Goal: Task Accomplishment & Management: Complete application form

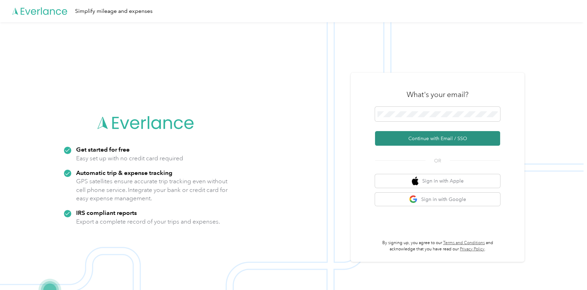
click at [429, 139] on button "Continue with Email / SSO" at bounding box center [437, 138] width 125 height 15
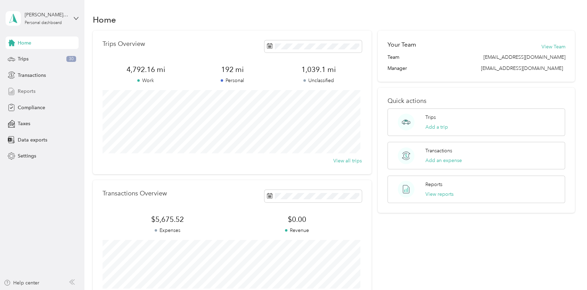
click at [33, 89] on span "Reports" at bounding box center [27, 91] width 18 height 7
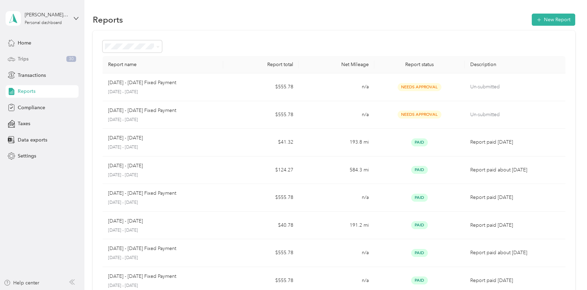
click at [28, 58] on div "Trips 30" at bounding box center [42, 59] width 73 height 13
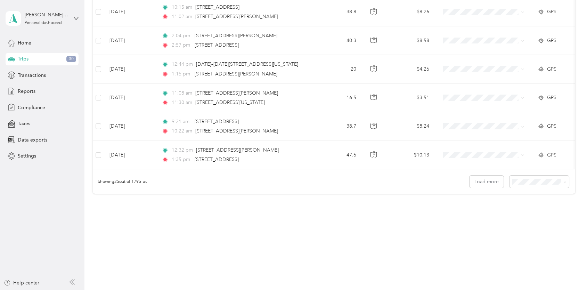
scroll to position [631, 0]
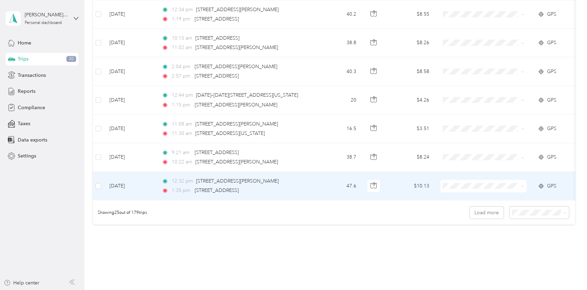
click at [127, 183] on td "[DATE]" at bounding box center [130, 186] width 52 height 28
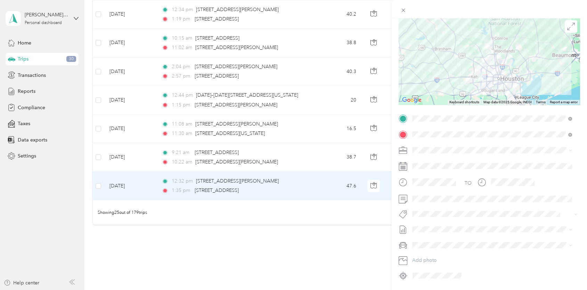
scroll to position [74, 0]
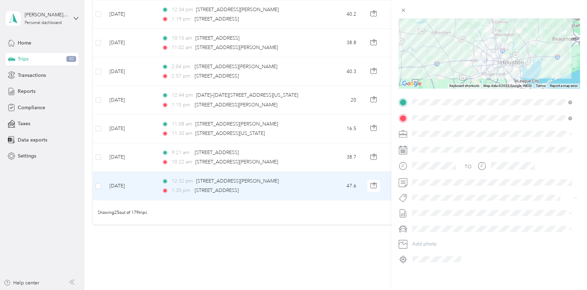
click at [437, 233] on span "Volkswagen Taos" at bounding box center [433, 236] width 38 height 6
click at [433, 138] on span "Phoenix Contact" at bounding box center [432, 141] width 36 height 6
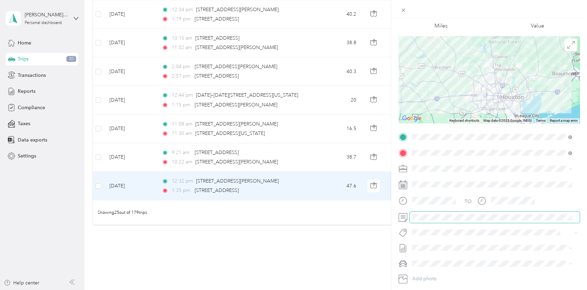
scroll to position [0, 0]
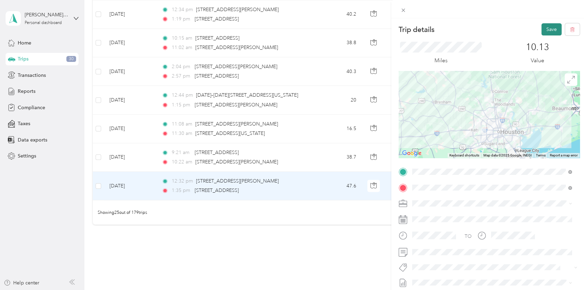
click at [541, 28] on button "Save" at bounding box center [551, 29] width 20 height 12
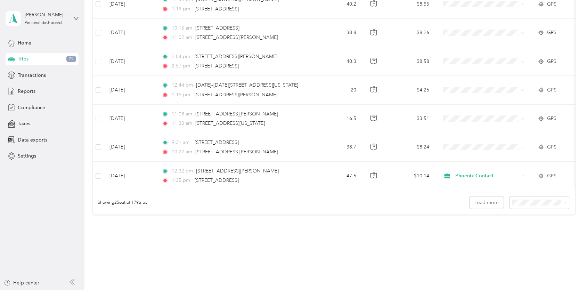
scroll to position [631, 0]
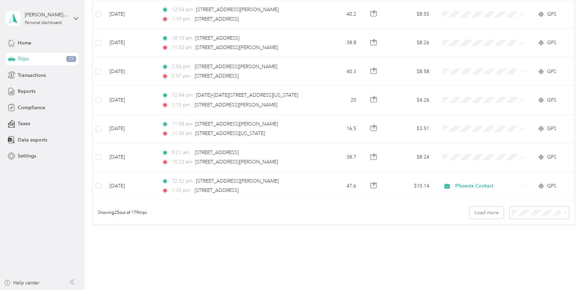
click at [534, 243] on div "50 per load" at bounding box center [537, 241] width 50 height 7
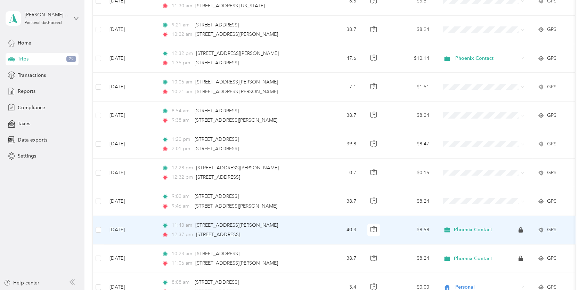
scroll to position [719, 0]
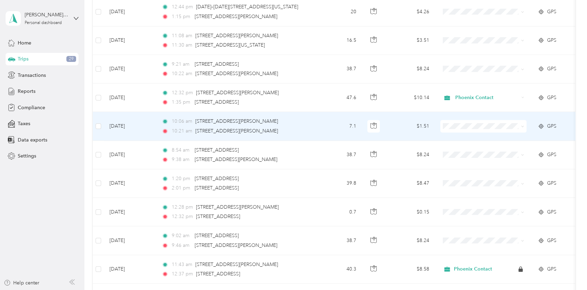
click at [130, 124] on td "[DATE]" at bounding box center [130, 126] width 52 height 28
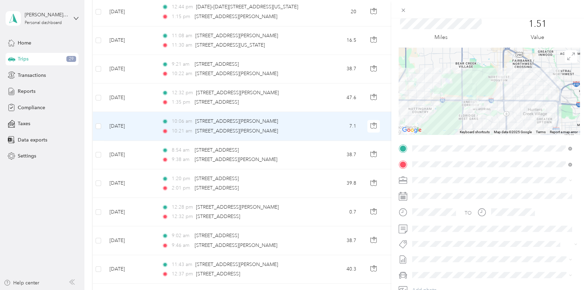
scroll to position [35, 0]
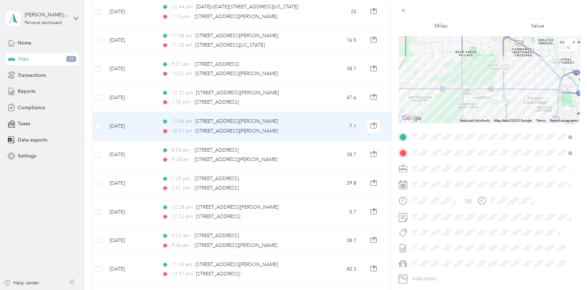
click at [430, 181] on span "Phoenix Contact" at bounding box center [432, 180] width 36 height 6
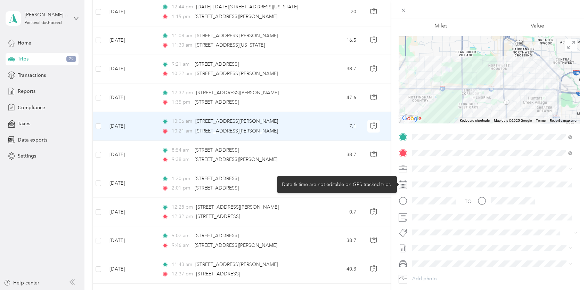
click at [435, 183] on div at bounding box center [494, 184] width 170 height 11
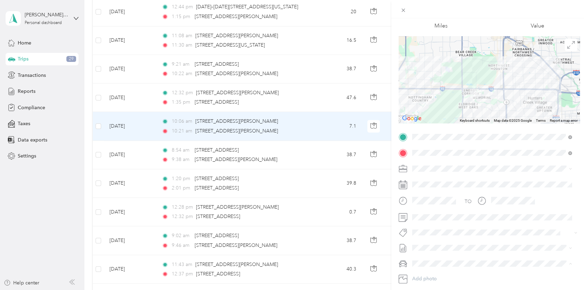
click at [442, 272] on div "Volkswagen Taos" at bounding box center [491, 275] width 155 height 7
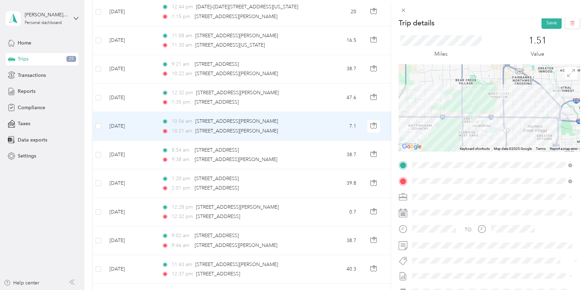
scroll to position [0, 0]
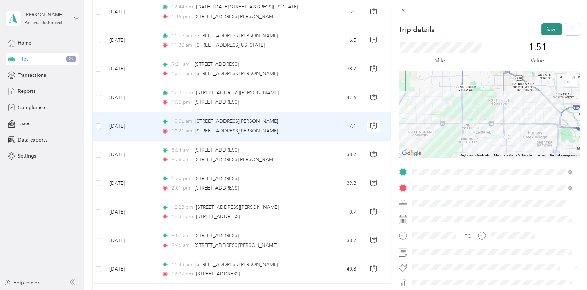
click at [550, 26] on button "Save" at bounding box center [551, 29] width 20 height 12
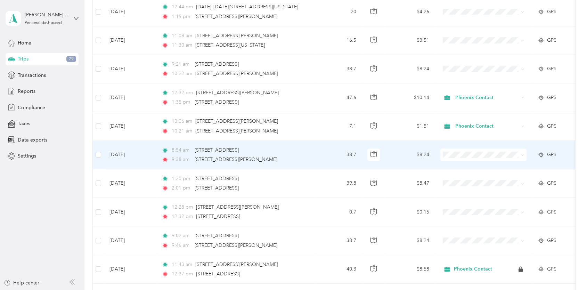
click at [121, 152] on td "[DATE]" at bounding box center [130, 155] width 52 height 28
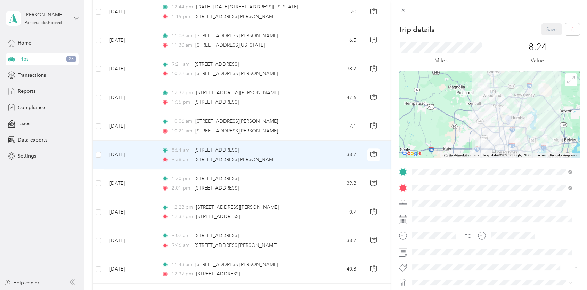
click at [424, 215] on span "Phoenix Contact" at bounding box center [432, 214] width 36 height 6
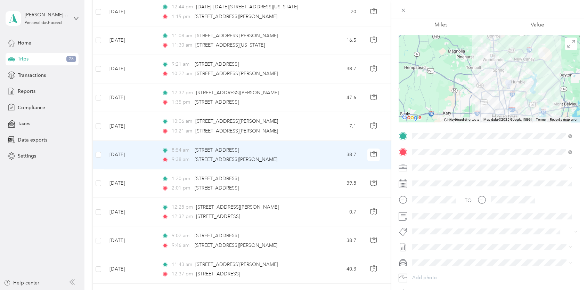
scroll to position [74, 0]
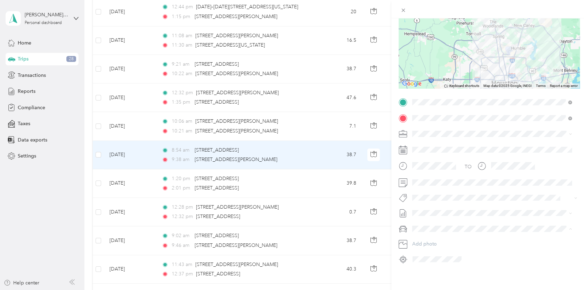
click at [433, 235] on span "Volkswagen Taos" at bounding box center [433, 236] width 38 height 6
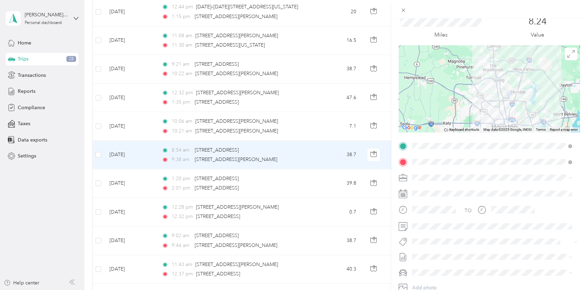
scroll to position [0, 0]
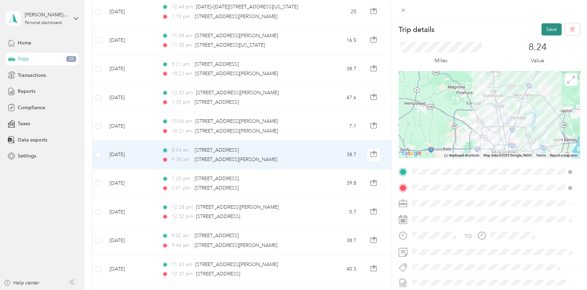
click at [545, 28] on button "Save" at bounding box center [551, 29] width 20 height 12
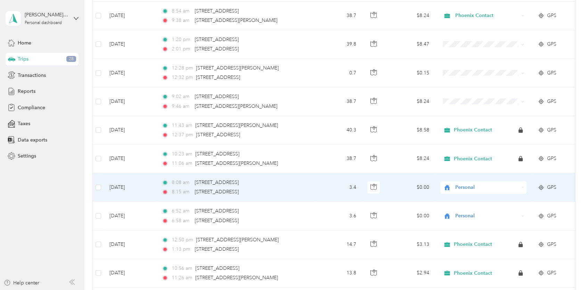
scroll to position [789, 0]
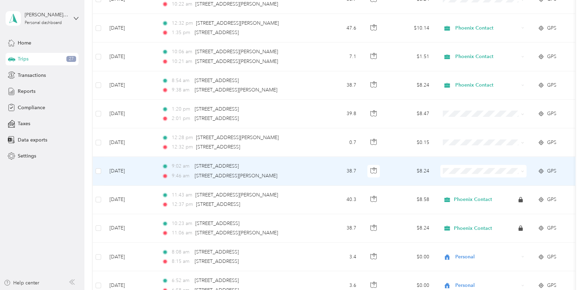
click at [129, 168] on td "[DATE]" at bounding box center [130, 171] width 52 height 28
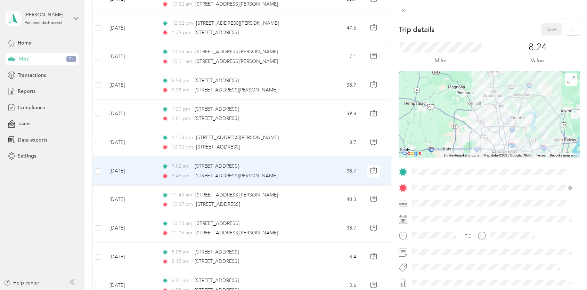
scroll to position [35, 0]
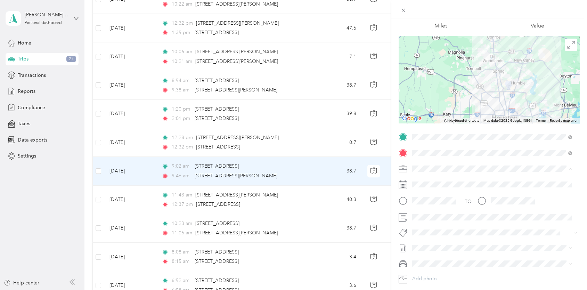
click at [423, 177] on div "Phoenix Contact" at bounding box center [491, 180] width 155 height 7
click at [443, 259] on span at bounding box center [494, 263] width 170 height 11
click at [440, 270] on li "Volkswagen Taos" at bounding box center [491, 275] width 165 height 12
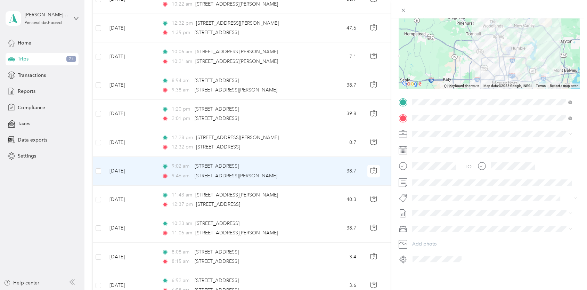
scroll to position [0, 0]
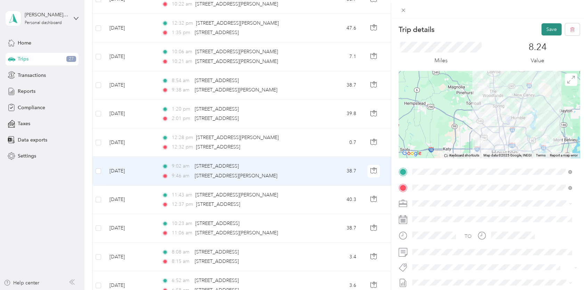
click at [549, 30] on button "Save" at bounding box center [551, 29] width 20 height 12
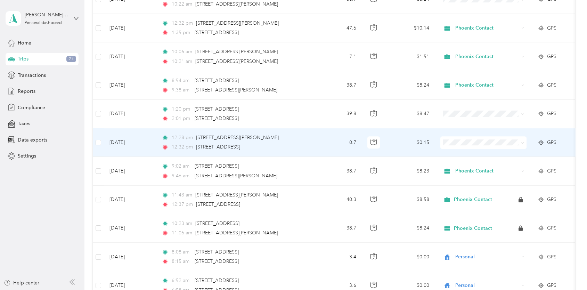
click at [134, 139] on td "[DATE]" at bounding box center [130, 142] width 52 height 28
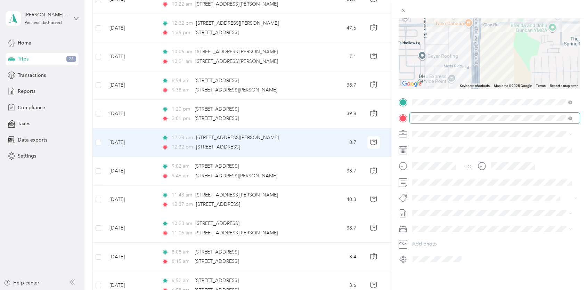
scroll to position [74, 0]
click at [421, 138] on span "Phoenix Contact" at bounding box center [432, 141] width 36 height 6
click at [434, 232] on div "Volkswagen Taos" at bounding box center [491, 235] width 155 height 7
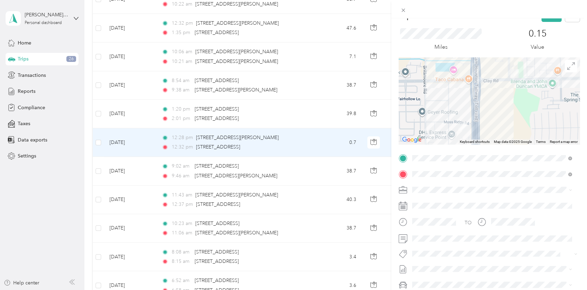
scroll to position [0, 0]
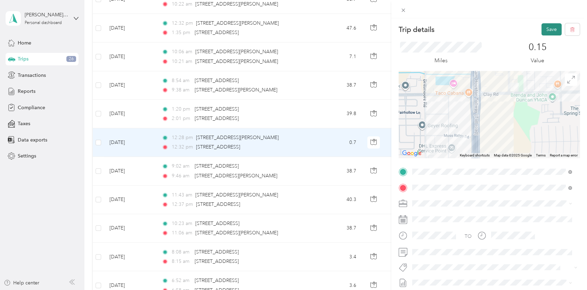
click at [546, 27] on button "Save" at bounding box center [551, 29] width 20 height 12
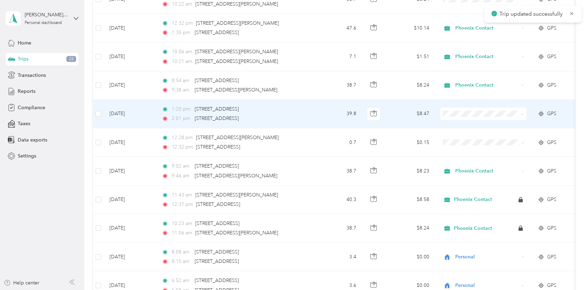
click at [129, 109] on td "[DATE]" at bounding box center [130, 114] width 52 height 28
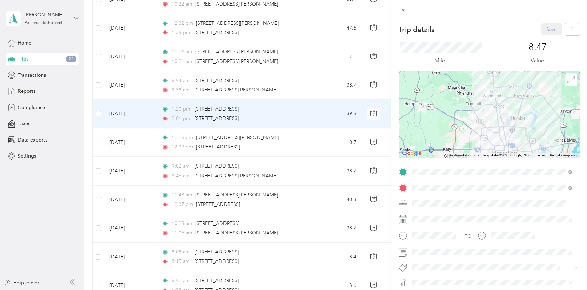
drag, startPoint x: 430, startPoint y: 213, endPoint x: 448, endPoint y: 213, distance: 18.8
click at [430, 213] on span "Phoenix Contact" at bounding box center [432, 215] width 36 height 6
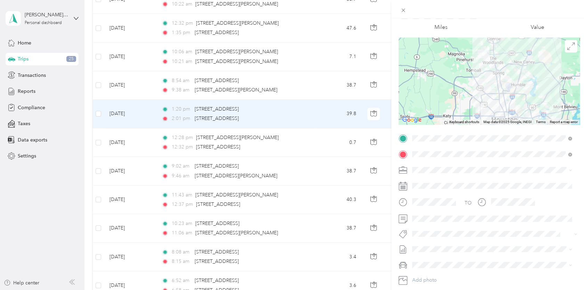
scroll to position [69, 0]
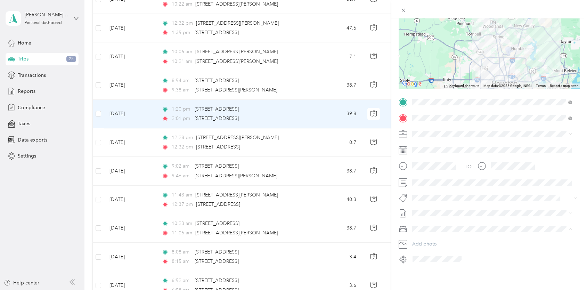
click at [431, 238] on span "Volkswagen Taos" at bounding box center [433, 241] width 38 height 6
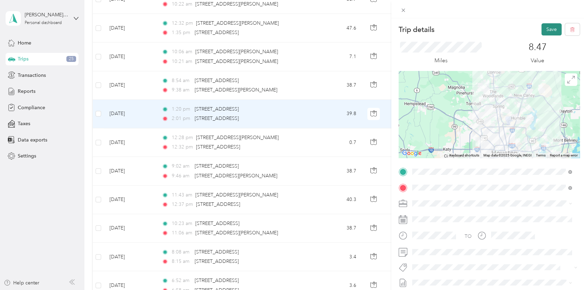
click at [543, 30] on button "Save" at bounding box center [551, 29] width 20 height 12
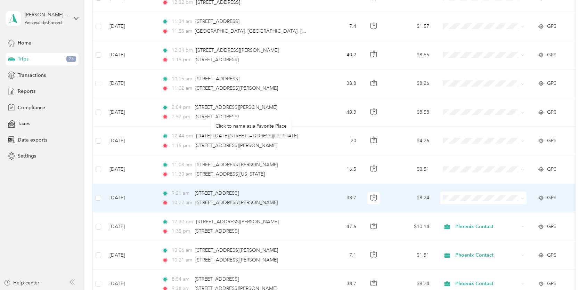
scroll to position [660, 0]
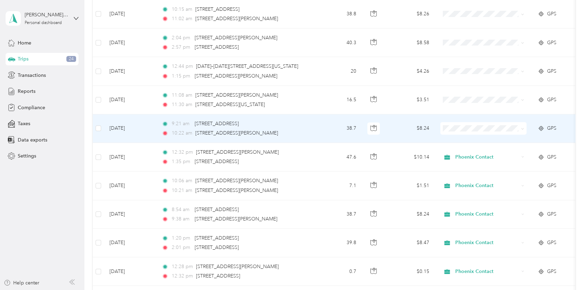
click at [131, 126] on td "[DATE]" at bounding box center [130, 128] width 52 height 28
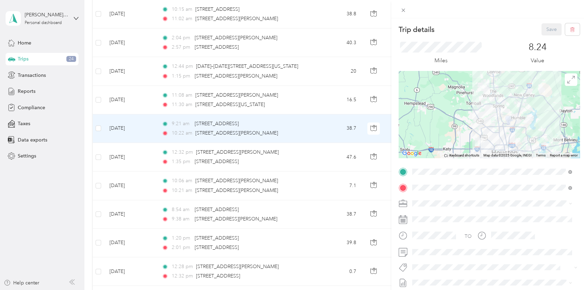
click at [128, 126] on div "Trip details Save This trip cannot be edited because it is either under review,…" at bounding box center [293, 145] width 587 height 290
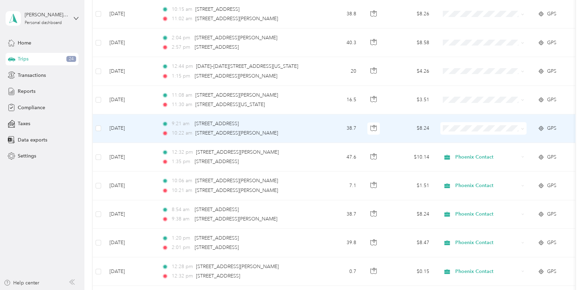
click at [129, 124] on td "[DATE]" at bounding box center [130, 128] width 52 height 28
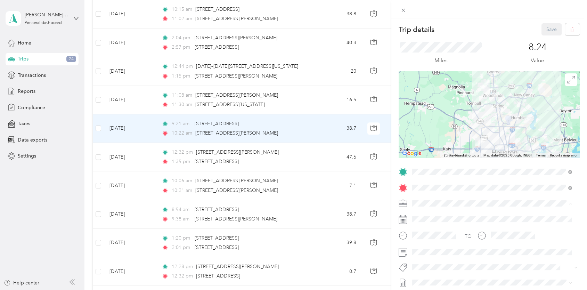
click at [431, 212] on span "Phoenix Contact" at bounding box center [432, 215] width 36 height 6
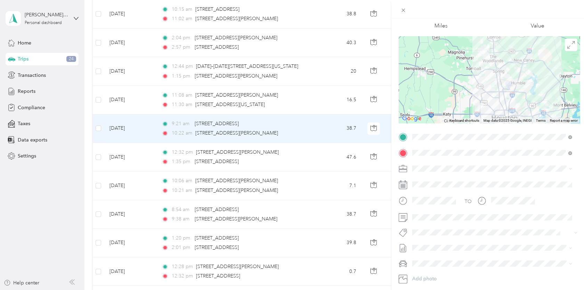
scroll to position [69, 0]
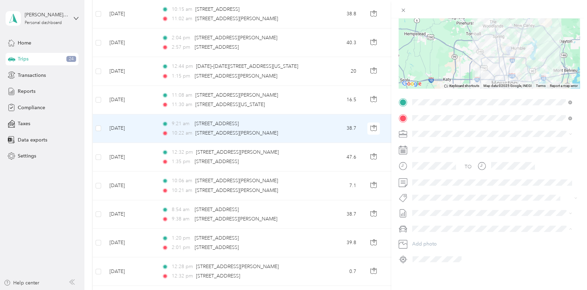
click at [445, 237] on div "Volkswagen Taos" at bounding box center [491, 240] width 155 height 7
click at [429, 236] on span "[DATE] - [DATE]" at bounding box center [429, 235] width 35 height 7
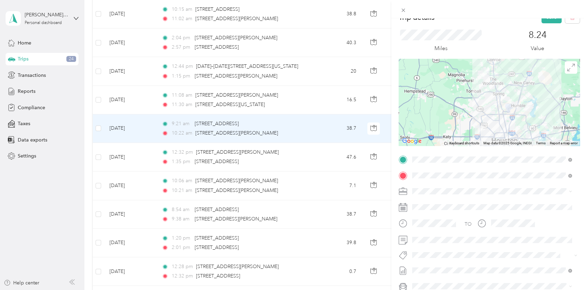
scroll to position [0, 0]
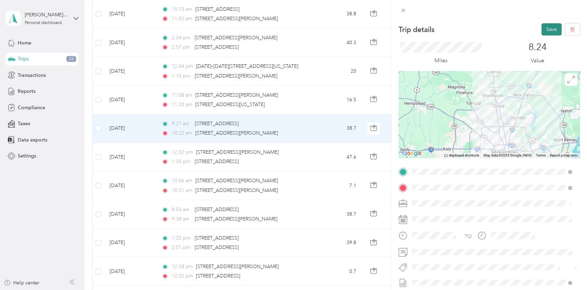
click at [546, 28] on button "Save" at bounding box center [551, 29] width 20 height 12
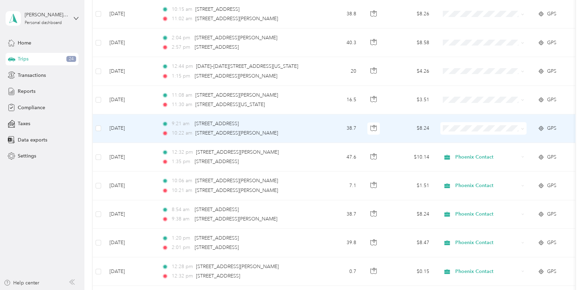
scroll to position [625, 0]
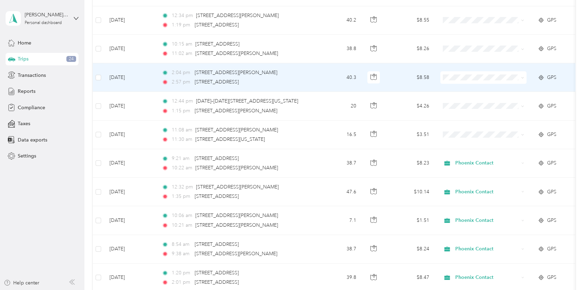
click at [132, 77] on td "[DATE]" at bounding box center [130, 77] width 52 height 28
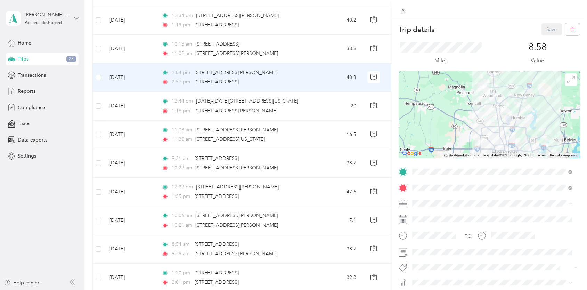
click at [435, 211] on li "Phoenix Contact" at bounding box center [491, 215] width 165 height 12
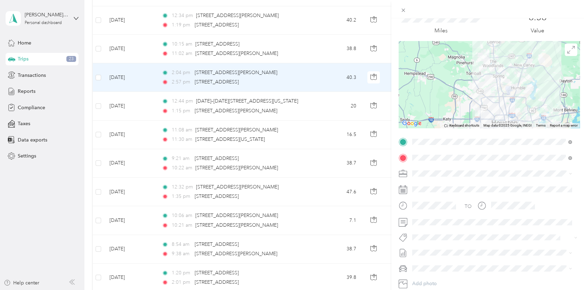
scroll to position [35, 0]
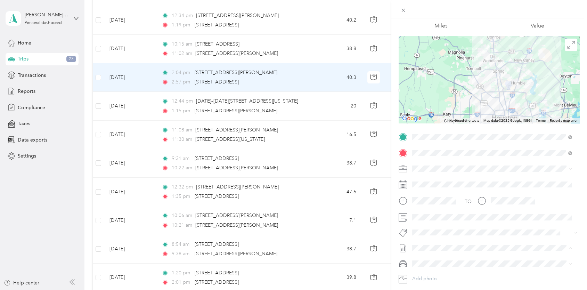
click at [432, 266] on li "[DATE] - [DATE] Draft" at bounding box center [491, 270] width 165 height 11
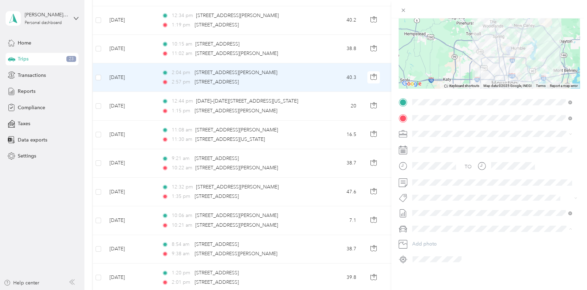
click at [437, 239] on span "Volkswagen Taos" at bounding box center [433, 241] width 38 height 6
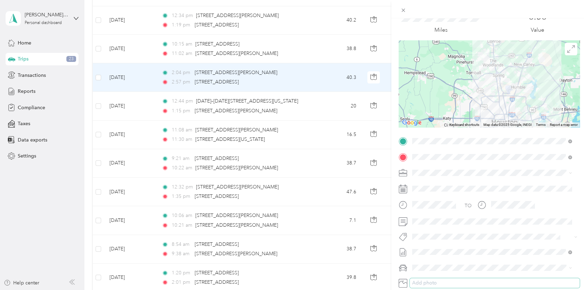
scroll to position [0, 0]
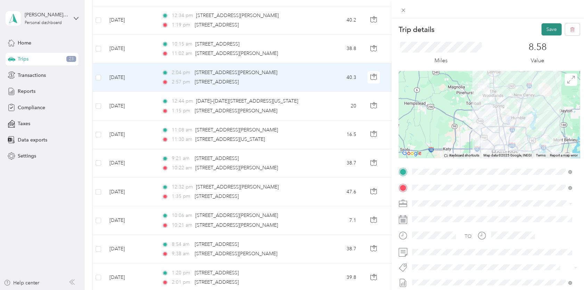
click at [544, 32] on button "Save" at bounding box center [551, 29] width 20 height 12
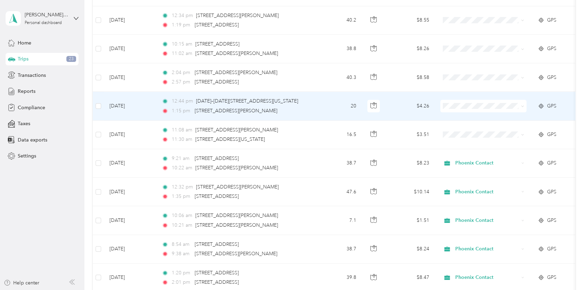
click at [124, 105] on td "[DATE]" at bounding box center [130, 106] width 52 height 28
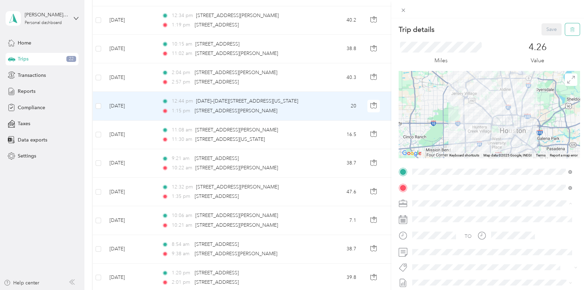
click at [570, 28] on icon "button" at bounding box center [572, 29] width 5 height 5
click at [544, 37] on button "Yes" at bounding box center [547, 37] width 14 height 11
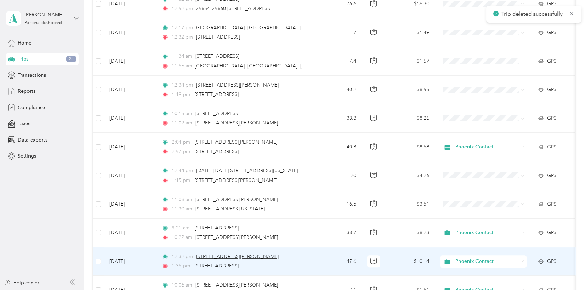
scroll to position [556, 0]
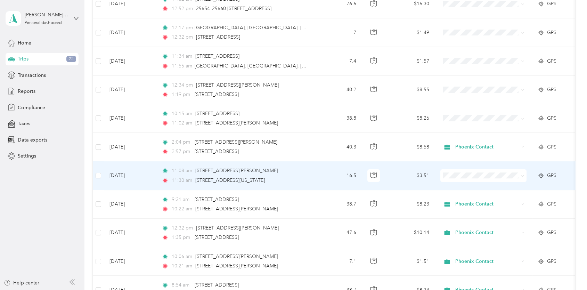
click at [119, 176] on td "[DATE]" at bounding box center [130, 175] width 52 height 28
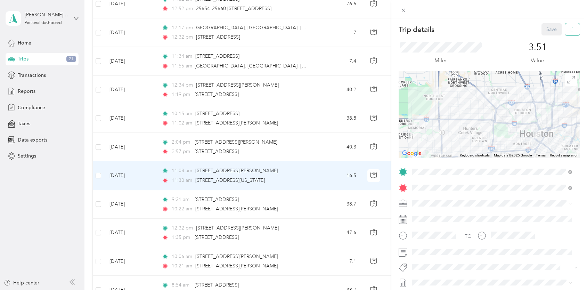
click at [570, 30] on icon "button" at bounding box center [572, 29] width 5 height 5
click at [547, 33] on button "Yes" at bounding box center [547, 37] width 14 height 11
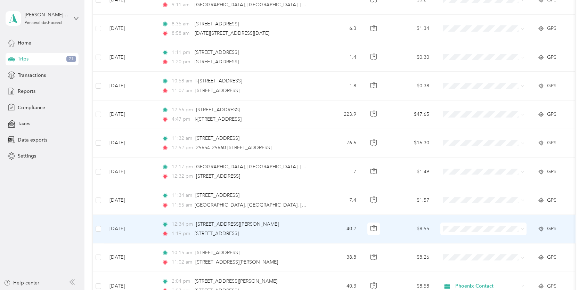
scroll to position [451, 0]
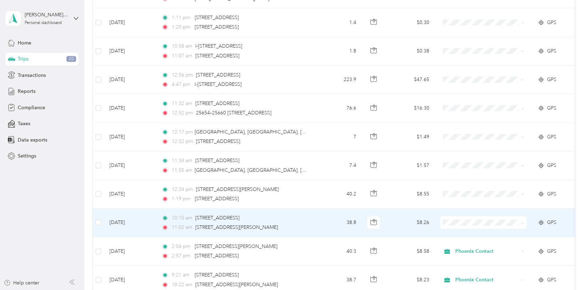
click at [122, 222] on td "[DATE]" at bounding box center [130, 222] width 52 height 28
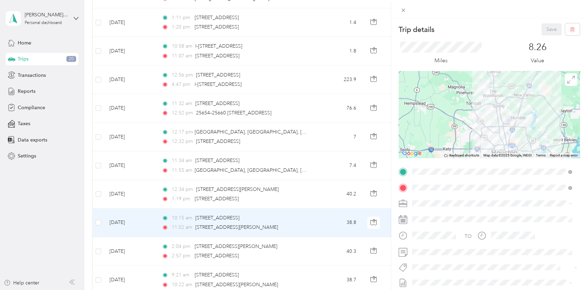
click at [434, 211] on li "Phoenix Contact" at bounding box center [491, 215] width 165 height 12
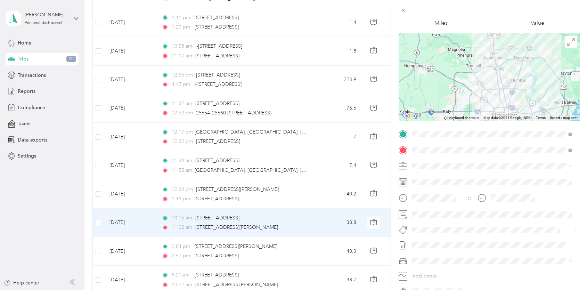
scroll to position [69, 0]
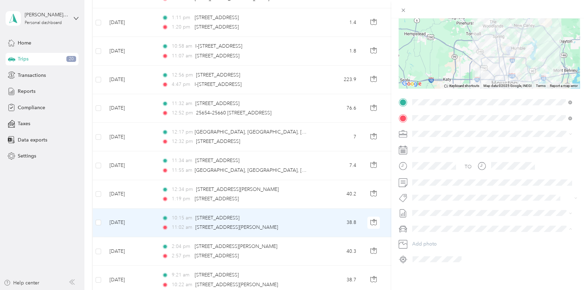
click at [444, 238] on span "Volkswagen Taos" at bounding box center [433, 241] width 38 height 6
click at [432, 233] on span "[DATE] - [DATE]" at bounding box center [429, 234] width 35 height 7
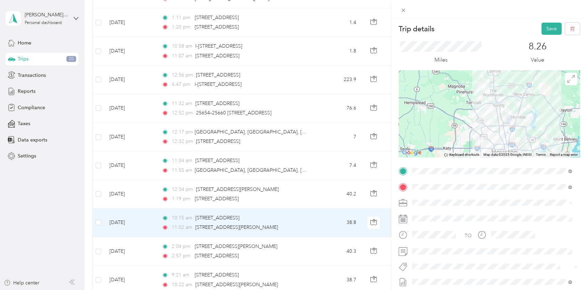
scroll to position [0, 0]
click at [541, 31] on button "Save" at bounding box center [551, 29] width 20 height 12
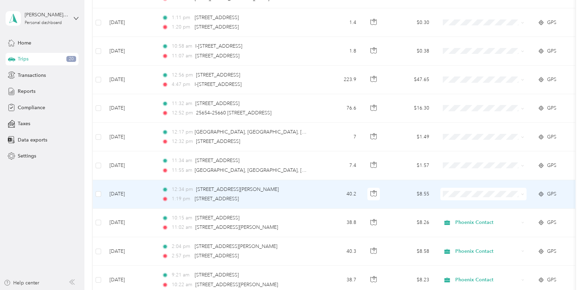
click at [136, 192] on td "[DATE]" at bounding box center [130, 194] width 52 height 28
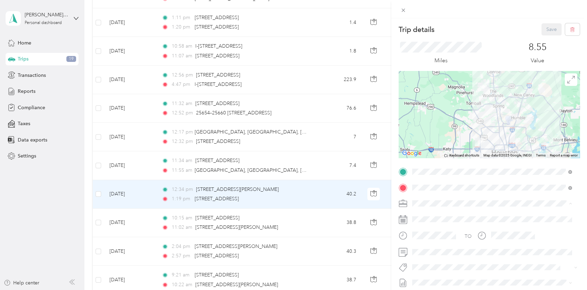
click at [432, 211] on div "Phoenix Contact" at bounding box center [491, 214] width 155 height 7
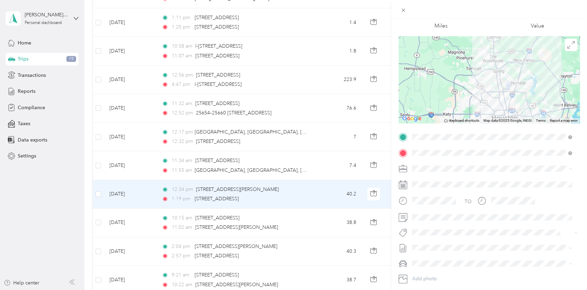
click at [425, 272] on li "[DATE] - [DATE] Draft" at bounding box center [491, 269] width 165 height 11
click at [428, 272] on span "Volkswagen Taos" at bounding box center [433, 275] width 38 height 6
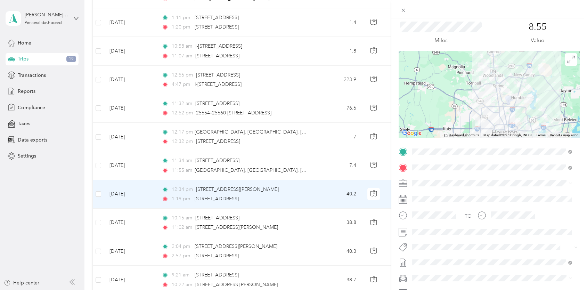
scroll to position [0, 0]
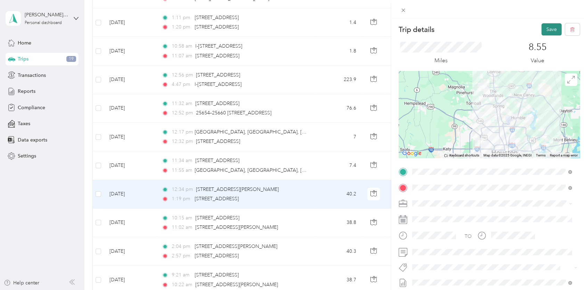
click at [549, 28] on button "Save" at bounding box center [551, 29] width 20 height 12
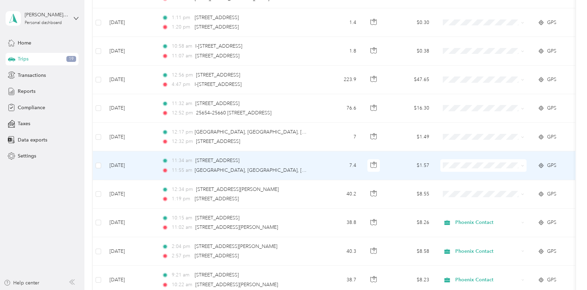
click at [116, 164] on td "[DATE]" at bounding box center [130, 165] width 52 height 28
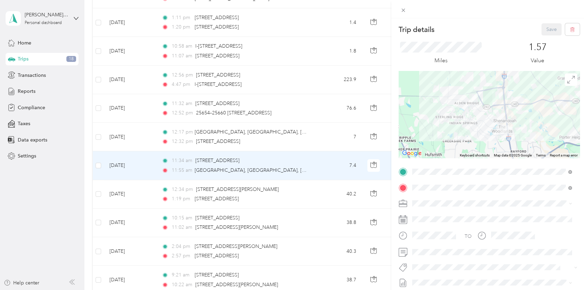
click at [125, 133] on div "Trip details Save This trip cannot be edited because it is either under review,…" at bounding box center [293, 145] width 587 height 290
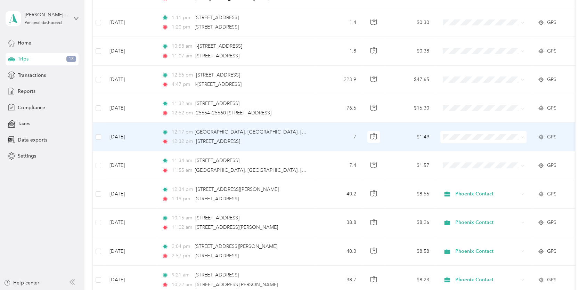
click at [125, 133] on td "[DATE]" at bounding box center [130, 137] width 52 height 28
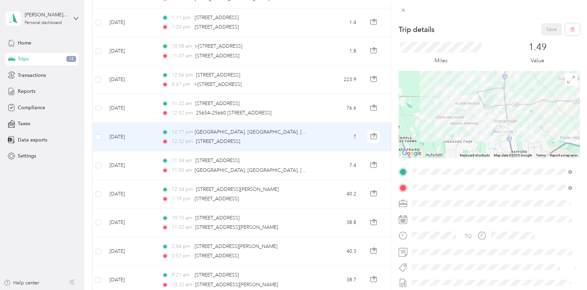
click at [426, 228] on span "Personal" at bounding box center [423, 227] width 18 height 6
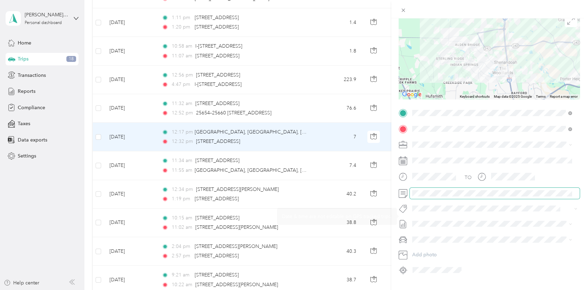
scroll to position [74, 0]
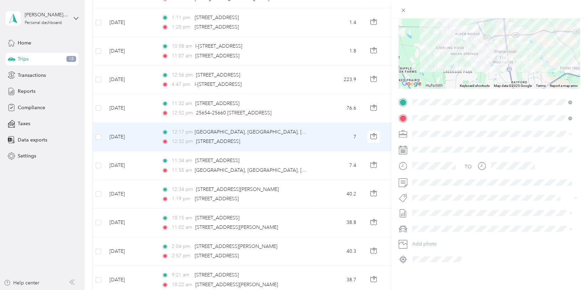
click at [426, 231] on li "Volkswagen Taos" at bounding box center [491, 236] width 165 height 12
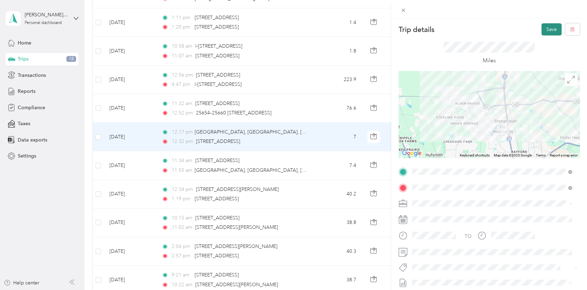
click at [543, 29] on button "Save" at bounding box center [551, 29] width 20 height 12
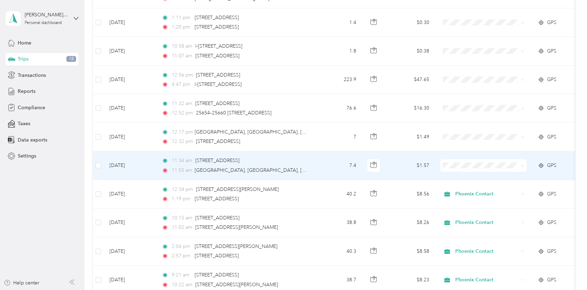
click at [124, 162] on td "[DATE]" at bounding box center [130, 165] width 52 height 28
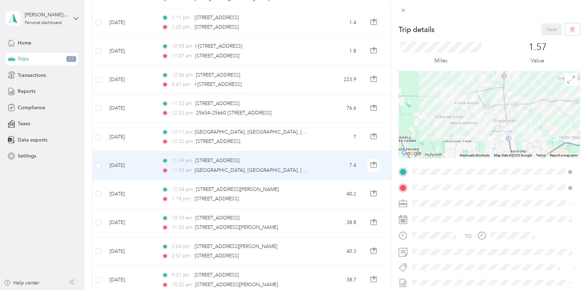
click at [429, 224] on div "Personal" at bounding box center [491, 226] width 155 height 7
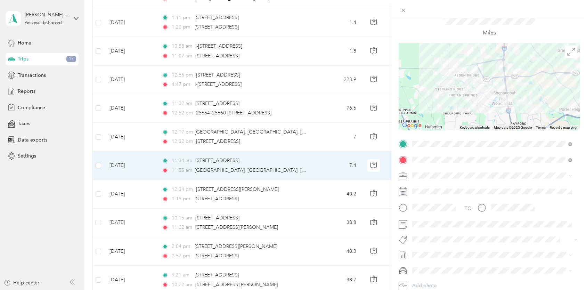
scroll to position [69, 0]
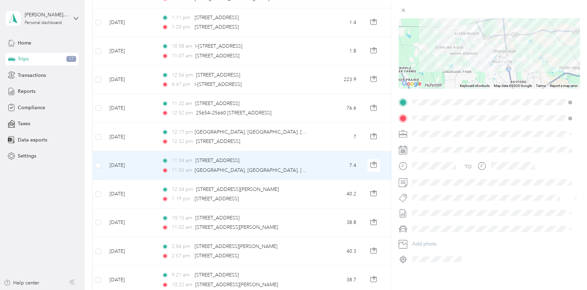
click at [428, 238] on span "Volkswagen Taos" at bounding box center [433, 241] width 38 height 6
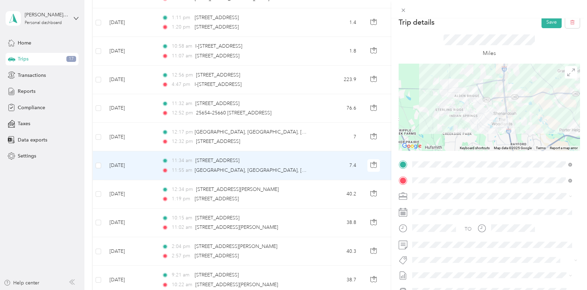
scroll to position [0, 0]
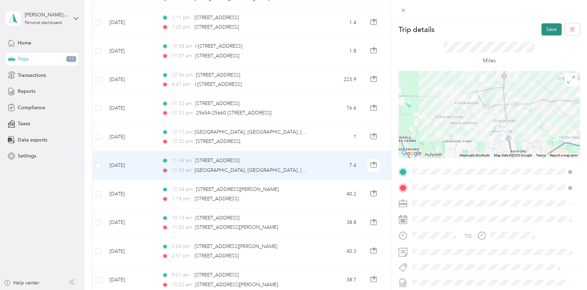
click at [543, 28] on button "Save" at bounding box center [551, 29] width 20 height 12
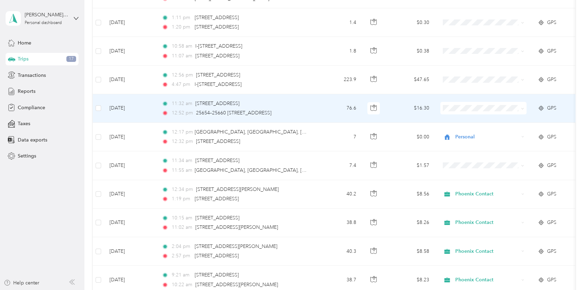
click at [121, 104] on td "[DATE]" at bounding box center [130, 108] width 52 height 28
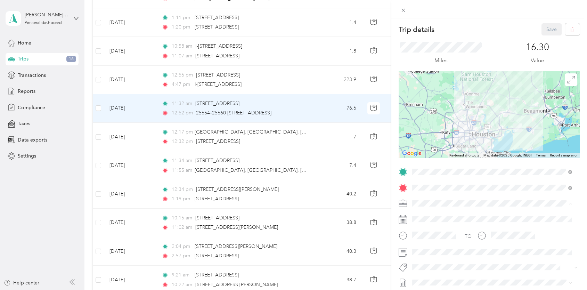
click at [436, 214] on span "Phoenix Contact" at bounding box center [432, 215] width 36 height 6
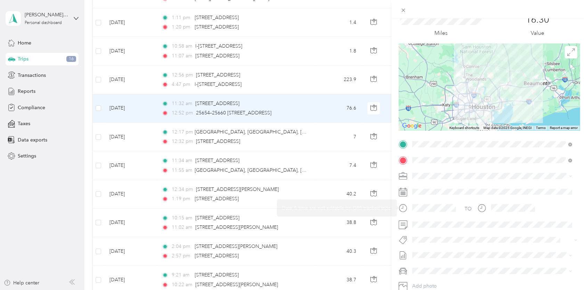
scroll to position [35, 0]
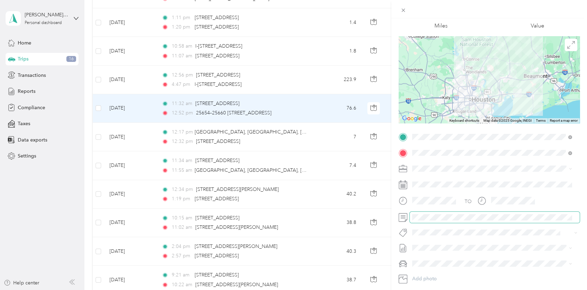
click at [398, 215] on div at bounding box center [488, 216] width 181 height 11
click at [429, 268] on span "[DATE] - [DATE]" at bounding box center [429, 270] width 35 height 7
click at [431, 272] on div "Volkswagen Taos" at bounding box center [491, 275] width 155 height 7
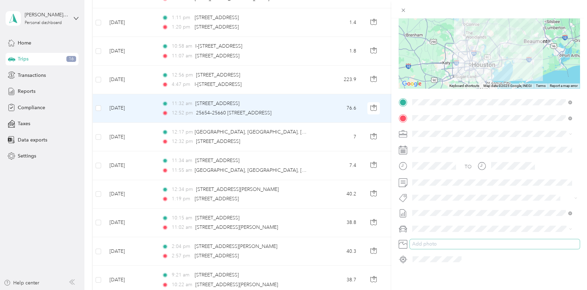
scroll to position [0, 0]
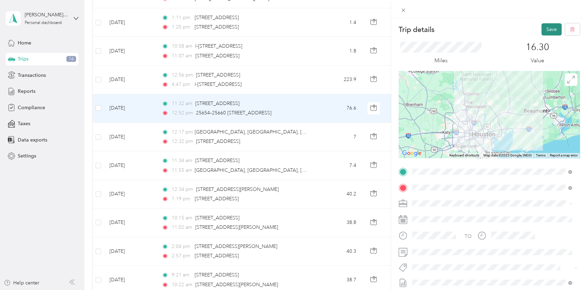
click at [546, 28] on button "Save" at bounding box center [551, 29] width 20 height 12
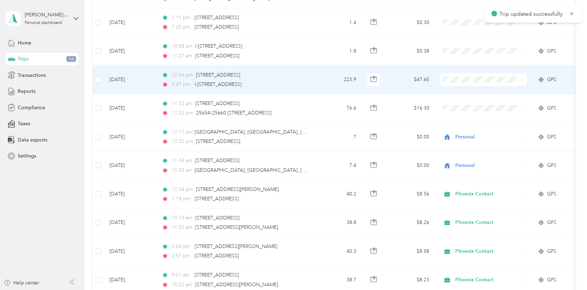
click at [129, 78] on td "[DATE]" at bounding box center [130, 80] width 52 height 28
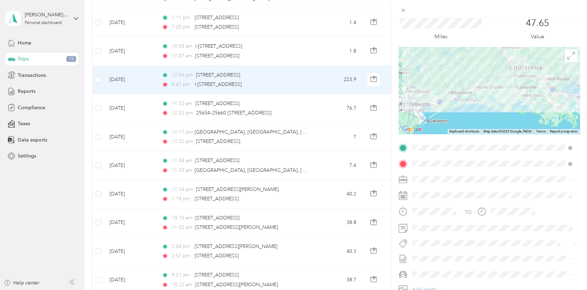
scroll to position [35, 0]
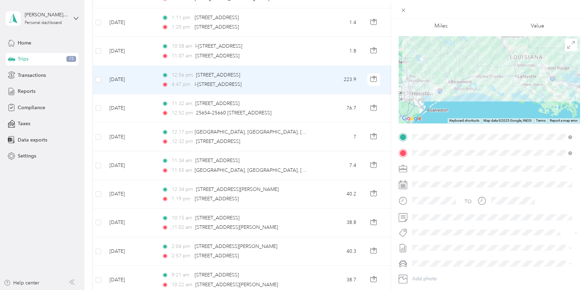
click at [429, 180] on span "Phoenix Contact" at bounding box center [432, 180] width 36 height 6
click at [423, 271] on span "[DATE] - [DATE]" at bounding box center [429, 270] width 35 height 7
click at [428, 272] on span "Volkswagen Taos" at bounding box center [433, 275] width 38 height 6
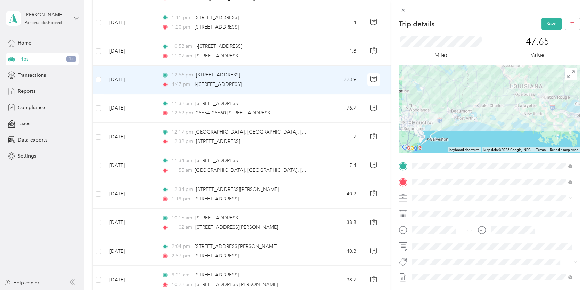
scroll to position [0, 0]
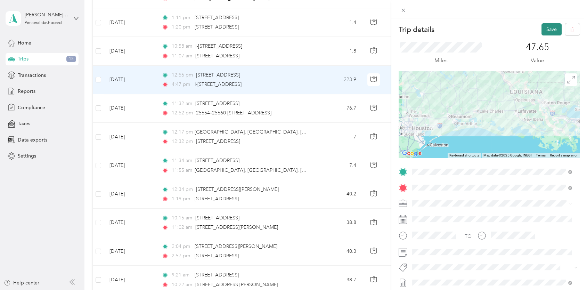
click at [547, 31] on button "Save" at bounding box center [551, 29] width 20 height 12
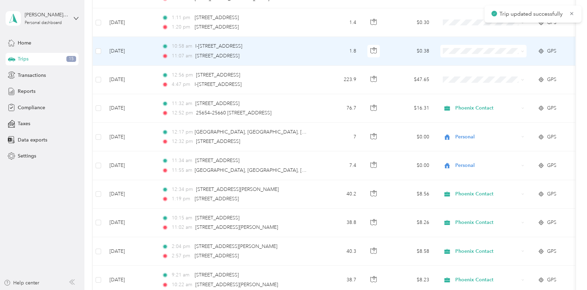
click at [119, 49] on td "[DATE]" at bounding box center [130, 51] width 52 height 28
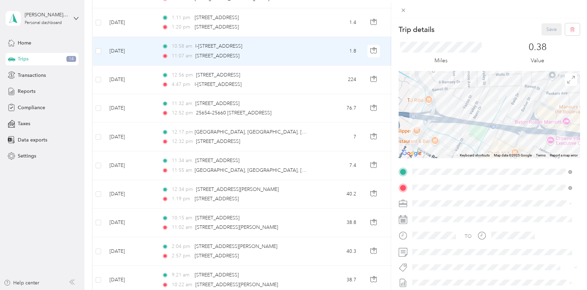
click at [279, 23] on div "Trip details Save This trip cannot be edited because it is either under review,…" at bounding box center [293, 145] width 587 height 290
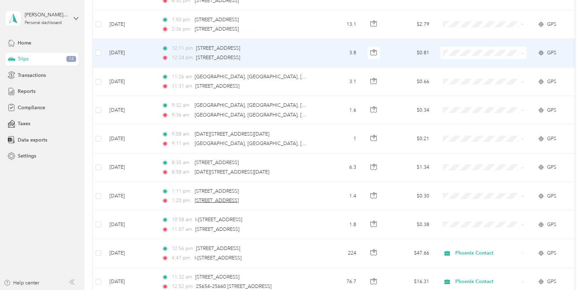
scroll to position [278, 0]
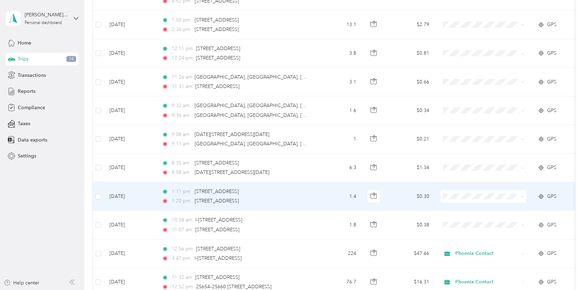
click at [130, 197] on td "[DATE]" at bounding box center [130, 196] width 52 height 28
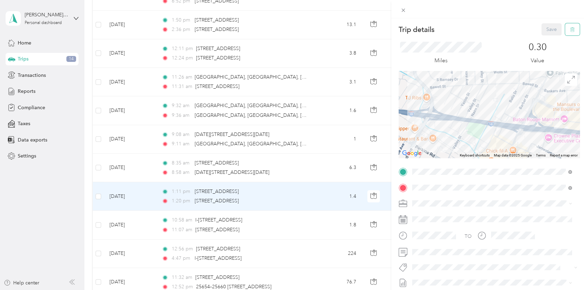
click at [572, 26] on button "button" at bounding box center [572, 29] width 15 height 12
click at [547, 34] on button "Yes" at bounding box center [547, 37] width 14 height 11
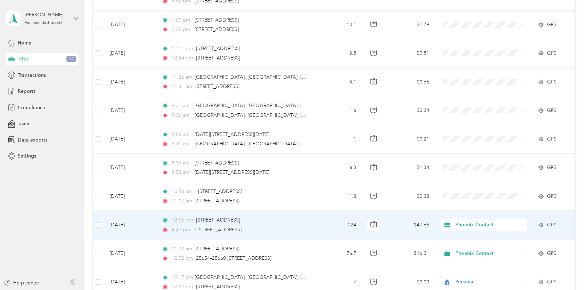
scroll to position [313, 0]
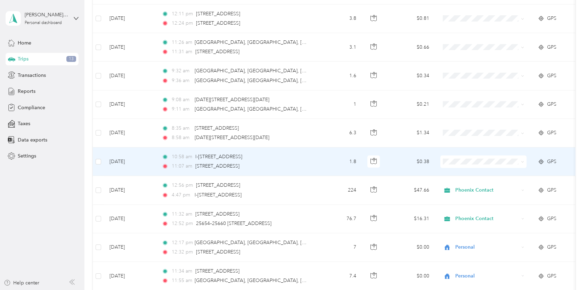
click at [132, 159] on td "[DATE]" at bounding box center [130, 161] width 52 height 28
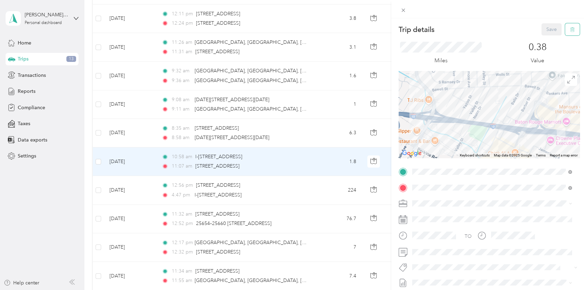
click at [567, 32] on button "button" at bounding box center [572, 29] width 15 height 12
click at [548, 41] on button "Yes" at bounding box center [547, 37] width 14 height 11
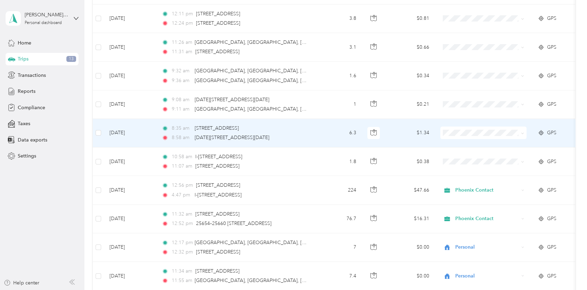
click at [135, 131] on td "[DATE]" at bounding box center [130, 133] width 52 height 28
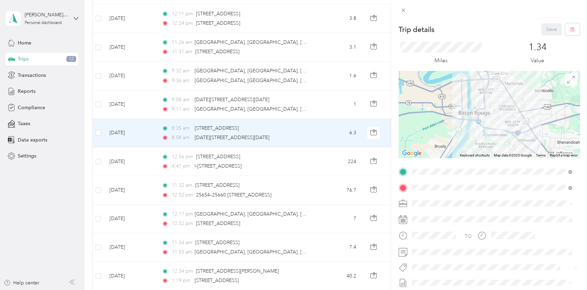
click at [435, 215] on span "Phoenix Contact" at bounding box center [432, 215] width 36 height 6
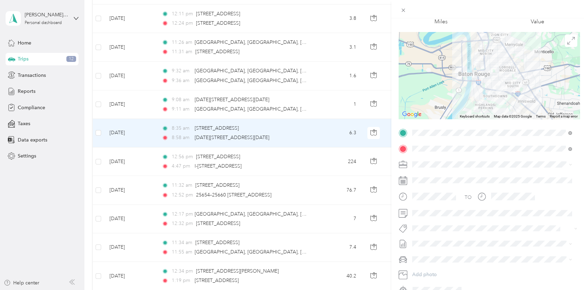
scroll to position [69, 0]
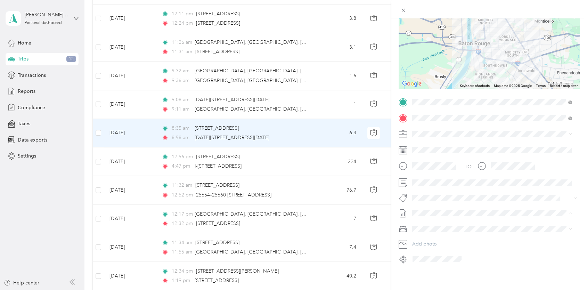
click at [425, 237] on span "[DATE] - [DATE]" at bounding box center [429, 235] width 35 height 7
click at [427, 237] on li "Volkswagen Taos" at bounding box center [491, 240] width 165 height 12
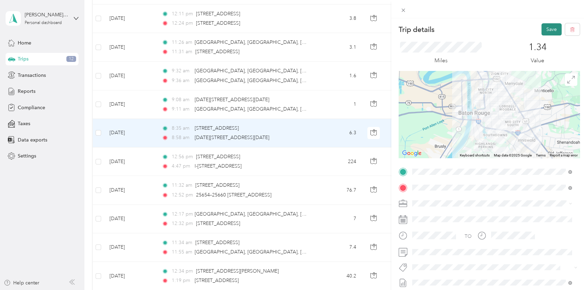
click at [547, 26] on button "Save" at bounding box center [551, 29] width 20 height 12
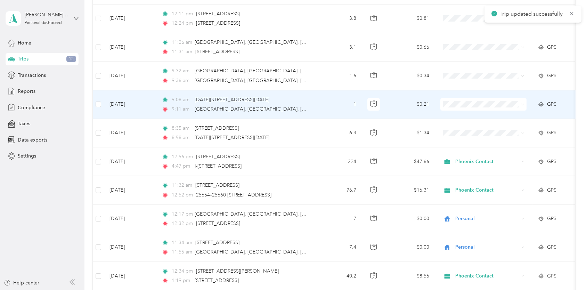
click at [126, 105] on td "[DATE]" at bounding box center [130, 104] width 52 height 28
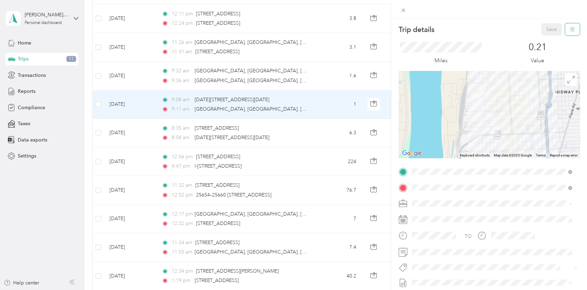
click at [572, 27] on button "button" at bounding box center [572, 29] width 15 height 12
click at [542, 38] on button "Yes" at bounding box center [547, 37] width 14 height 11
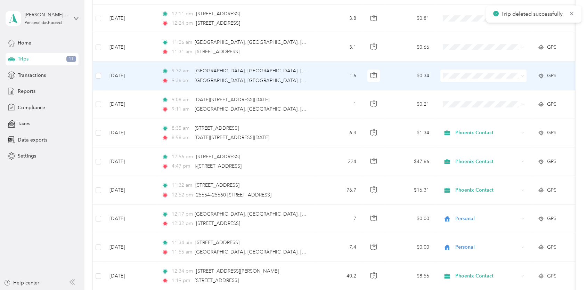
click at [132, 78] on td "[DATE]" at bounding box center [130, 75] width 52 height 28
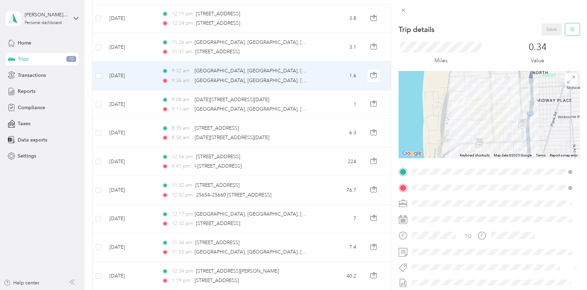
click at [570, 28] on button "button" at bounding box center [572, 29] width 15 height 12
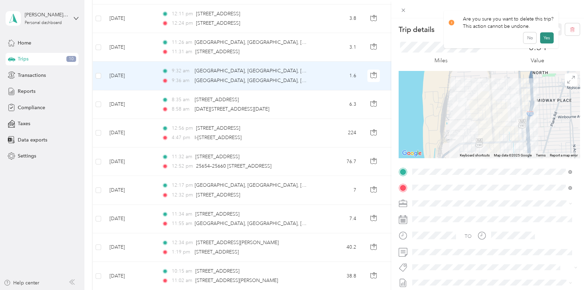
click at [544, 38] on button "Yes" at bounding box center [547, 37] width 14 height 11
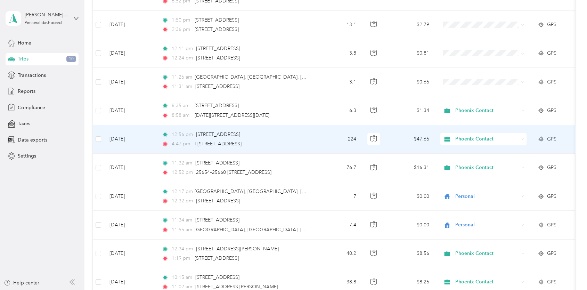
scroll to position [243, 0]
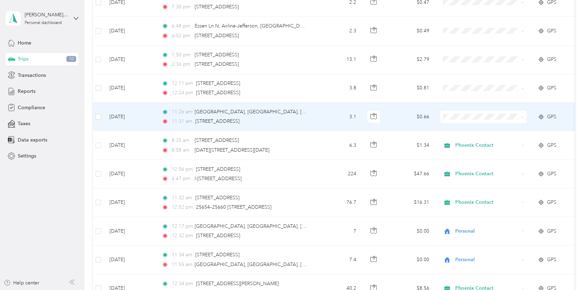
click at [136, 117] on td "[DATE]" at bounding box center [130, 116] width 52 height 28
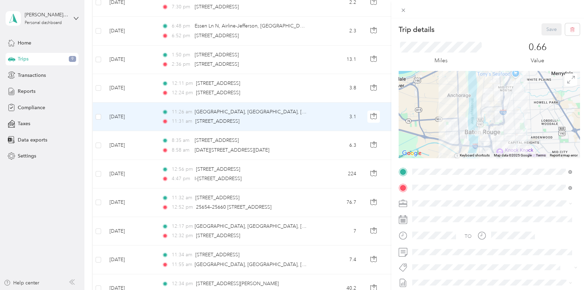
click at [139, 87] on div "Trip details Save This trip cannot be edited because it is either under review,…" at bounding box center [293, 145] width 587 height 290
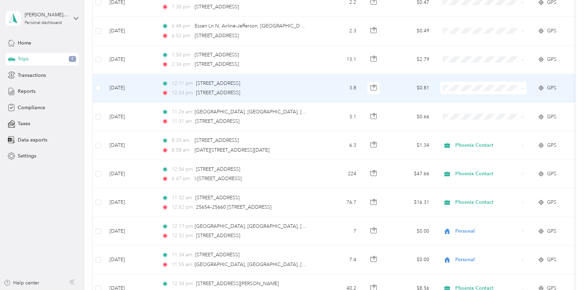
click at [136, 88] on td "[DATE]" at bounding box center [130, 88] width 52 height 28
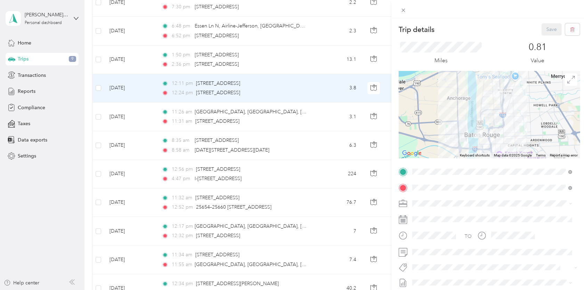
click at [126, 59] on div "Trip details Save This trip cannot be edited because it is either under review,…" at bounding box center [293, 145] width 587 height 290
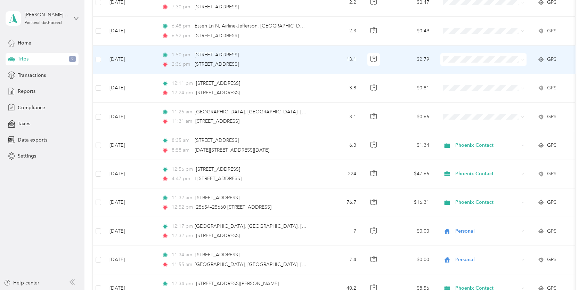
click at [126, 59] on td "[DATE]" at bounding box center [130, 59] width 52 height 28
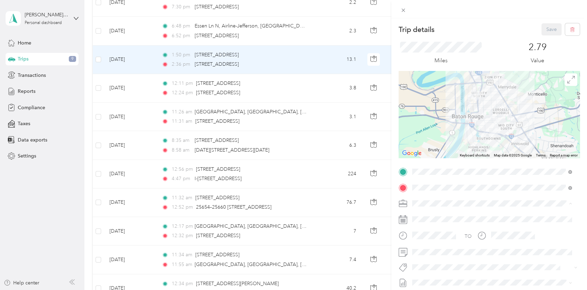
click at [433, 211] on li "Phoenix Contact" at bounding box center [491, 215] width 165 height 12
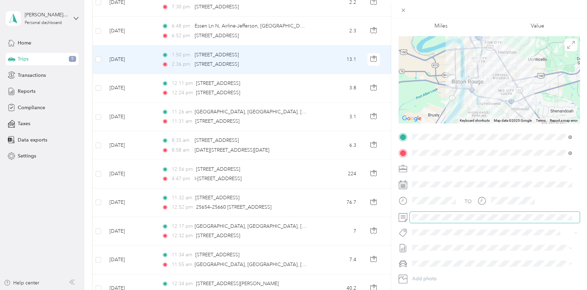
scroll to position [69, 0]
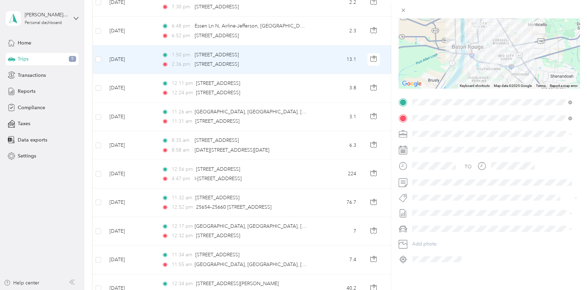
click at [430, 235] on span "[DATE] - [DATE]" at bounding box center [429, 235] width 35 height 7
click at [427, 238] on span "Volkswagen Taos" at bounding box center [433, 241] width 38 height 6
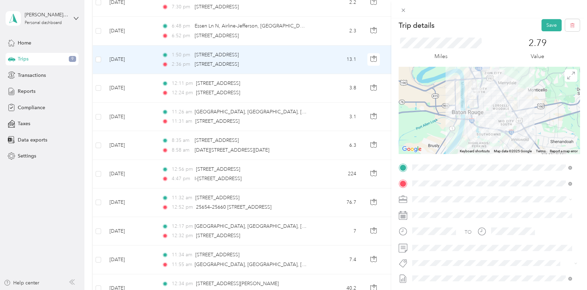
scroll to position [0, 0]
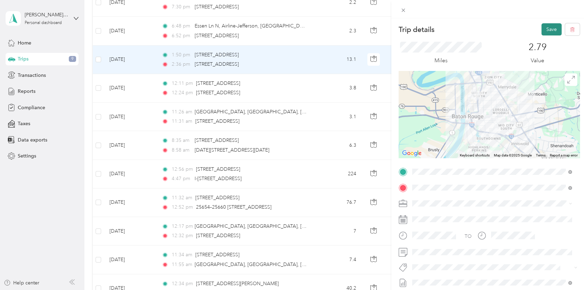
click at [551, 25] on button "Save" at bounding box center [551, 29] width 20 height 12
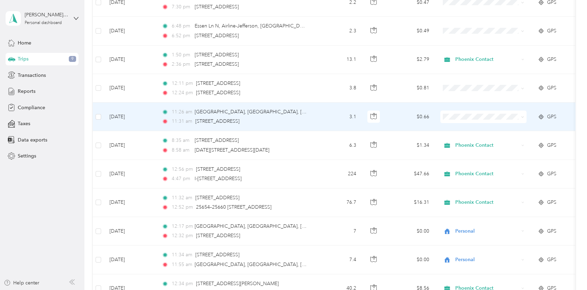
click at [131, 117] on td "[DATE]" at bounding box center [130, 116] width 52 height 28
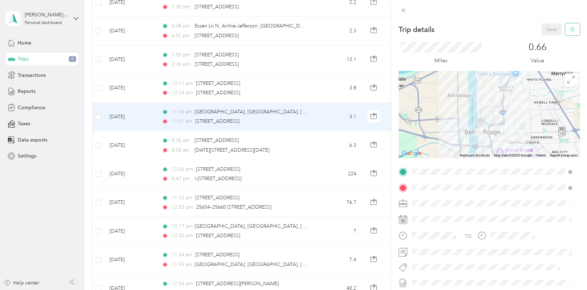
click at [571, 30] on button "button" at bounding box center [572, 29] width 15 height 12
click at [546, 39] on button "Yes" at bounding box center [547, 37] width 14 height 11
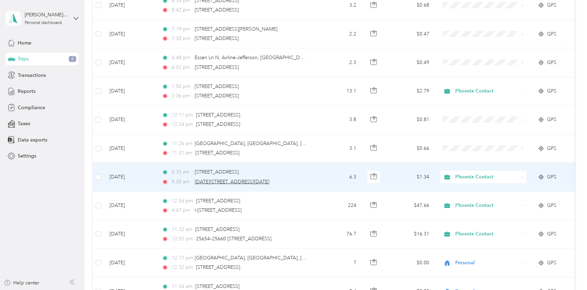
scroll to position [208, 0]
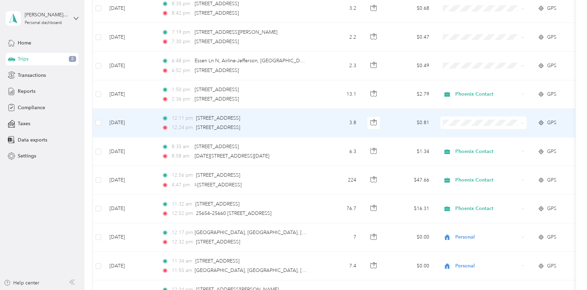
click at [121, 121] on td "[DATE]" at bounding box center [130, 123] width 52 height 28
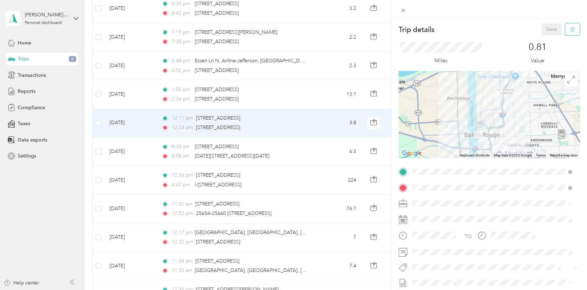
click at [570, 27] on icon "button" at bounding box center [572, 29] width 5 height 5
click at [548, 37] on button "Yes" at bounding box center [547, 37] width 14 height 11
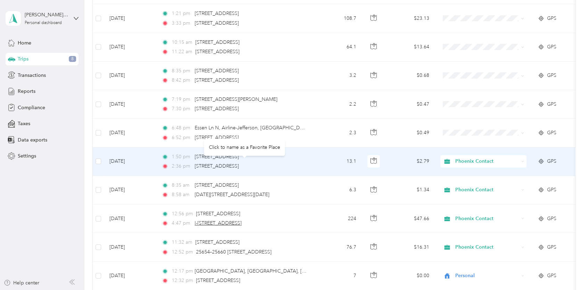
scroll to position [139, 0]
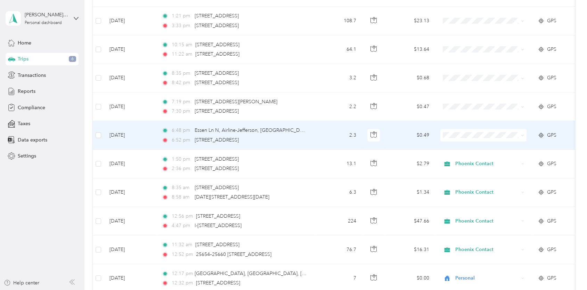
click at [134, 134] on td "[DATE]" at bounding box center [130, 135] width 52 height 28
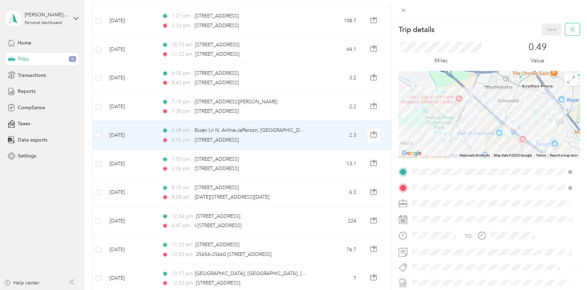
click at [570, 30] on icon "button" at bounding box center [572, 29] width 5 height 5
click at [548, 38] on button "Yes" at bounding box center [547, 37] width 14 height 11
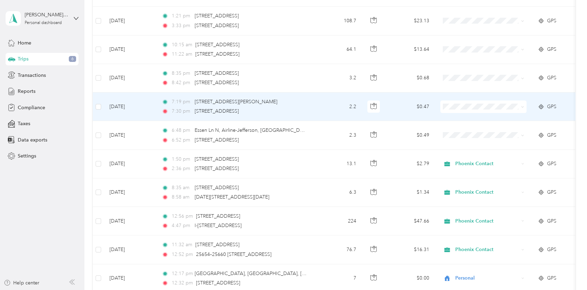
click at [126, 106] on td "[DATE]" at bounding box center [130, 106] width 52 height 28
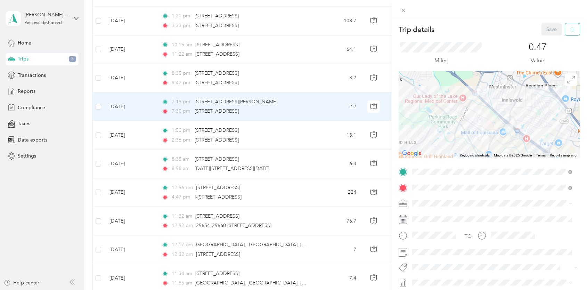
click at [570, 27] on button "button" at bounding box center [572, 29] width 15 height 12
click at [544, 38] on button "Yes" at bounding box center [547, 37] width 14 height 11
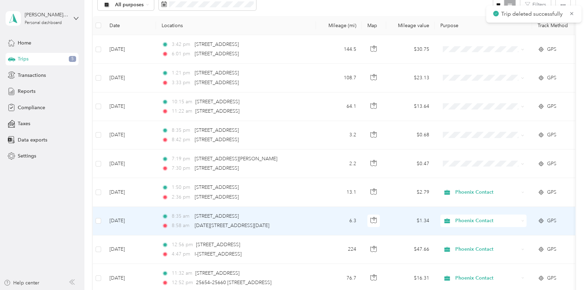
scroll to position [69, 0]
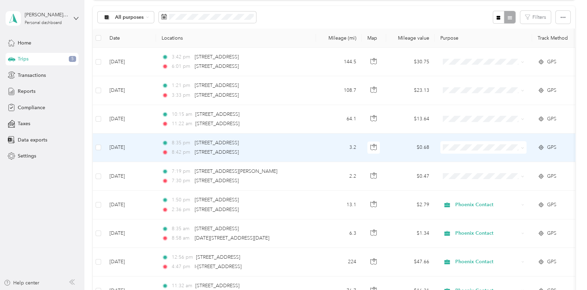
click at [132, 147] on td "[DATE]" at bounding box center [130, 147] width 52 height 28
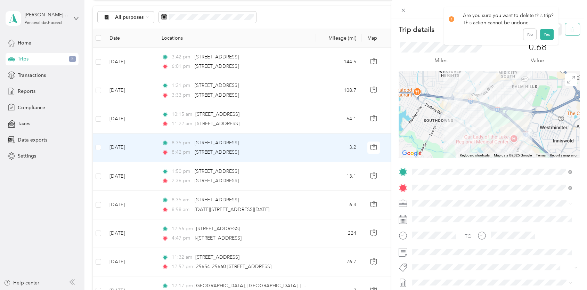
click at [570, 29] on icon "button" at bounding box center [572, 29] width 5 height 5
click at [545, 39] on button "Yes" at bounding box center [547, 37] width 14 height 11
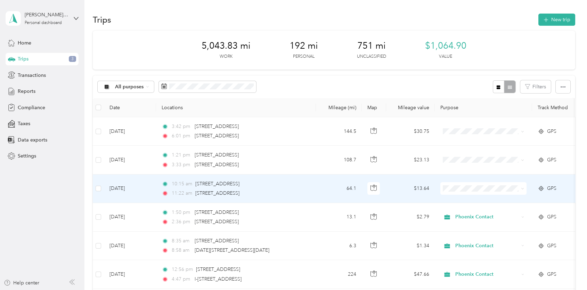
click at [129, 185] on td "[DATE]" at bounding box center [130, 188] width 52 height 28
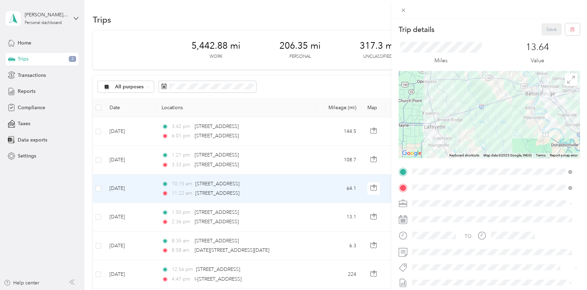
click at [432, 209] on li "Phoenix Contact" at bounding box center [491, 215] width 165 height 12
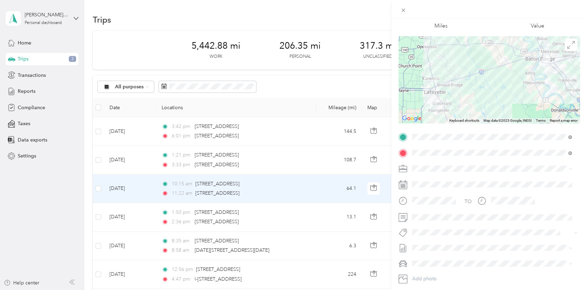
click at [424, 268] on span "[DATE] - [DATE]" at bounding box center [429, 269] width 35 height 7
click at [428, 271] on li "Volkswagen Taos" at bounding box center [491, 275] width 165 height 12
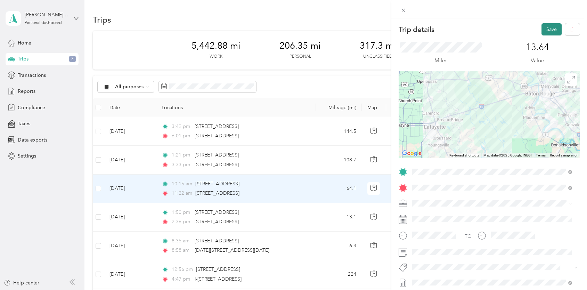
click at [546, 27] on button "Save" at bounding box center [551, 29] width 20 height 12
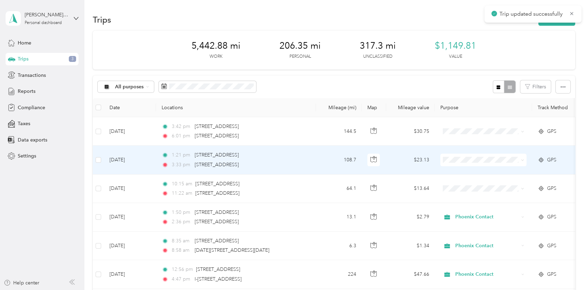
click at [126, 157] on td "[DATE]" at bounding box center [130, 160] width 52 height 28
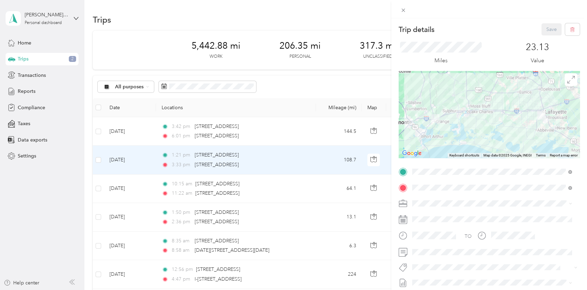
scroll to position [35, 0]
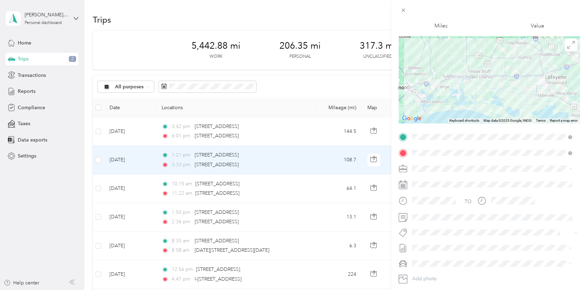
click at [429, 176] on li "Phoenix Contact" at bounding box center [491, 180] width 165 height 12
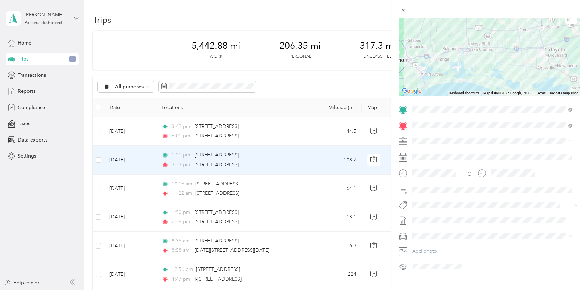
scroll to position [69, 0]
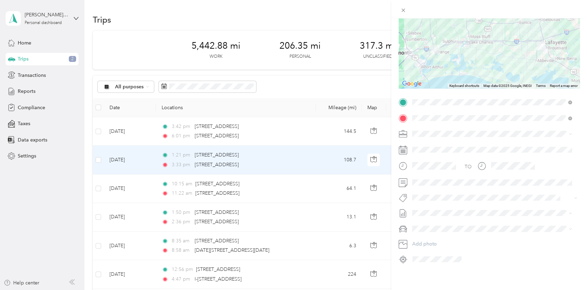
click at [426, 236] on span "[DATE] - [DATE]" at bounding box center [429, 235] width 35 height 7
click at [431, 238] on span "Volkswagen Taos" at bounding box center [433, 241] width 38 height 6
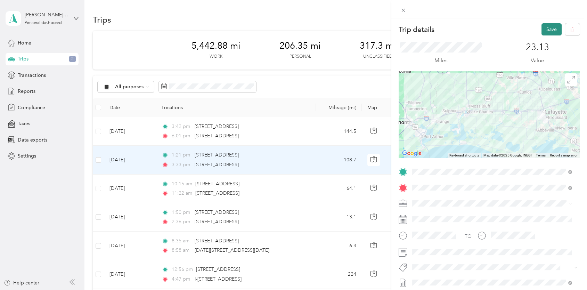
click at [546, 27] on button "Save" at bounding box center [551, 29] width 20 height 12
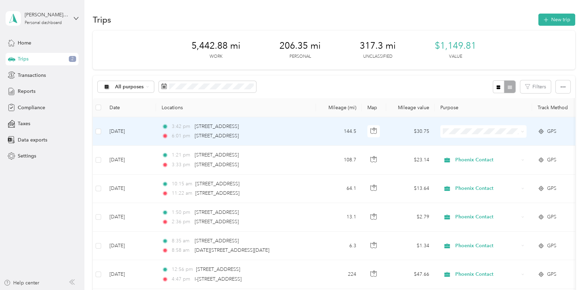
click at [120, 130] on td "[DATE]" at bounding box center [130, 131] width 52 height 28
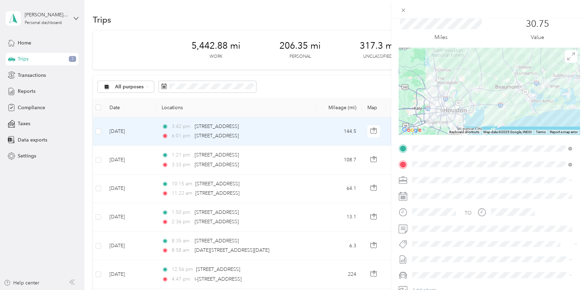
scroll to position [35, 0]
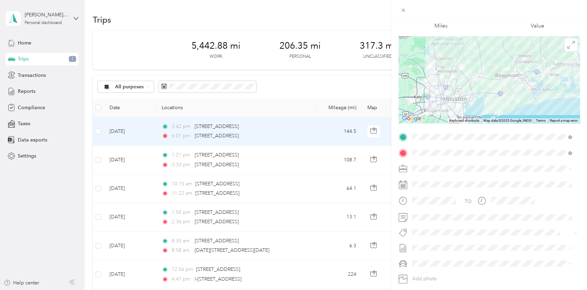
click at [426, 178] on span "Phoenix Contact" at bounding box center [432, 180] width 36 height 6
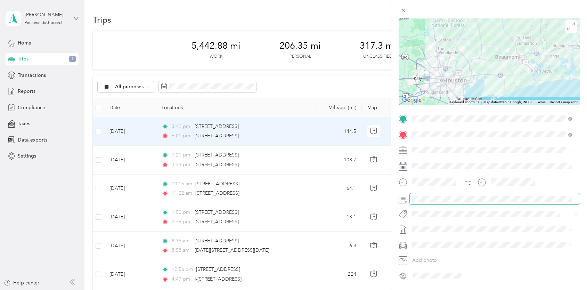
scroll to position [69, 0]
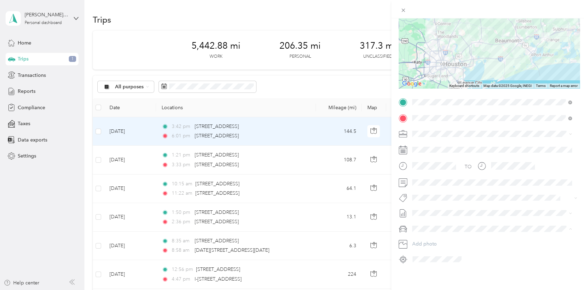
click at [440, 238] on span "Volkswagen Taos" at bounding box center [433, 241] width 38 height 6
click at [430, 230] on li "[DATE] - [DATE] Draft" at bounding box center [491, 235] width 165 height 11
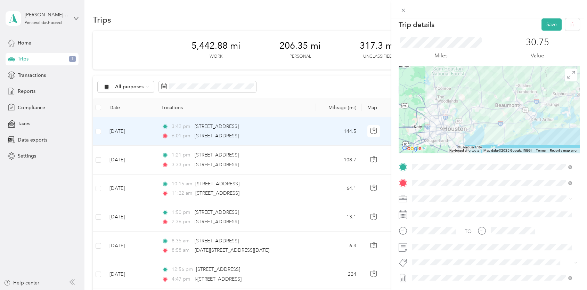
scroll to position [0, 0]
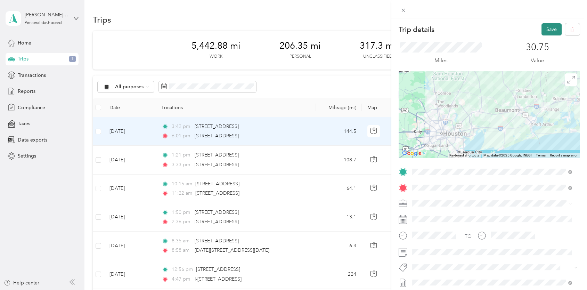
click at [545, 27] on button "Save" at bounding box center [551, 29] width 20 height 12
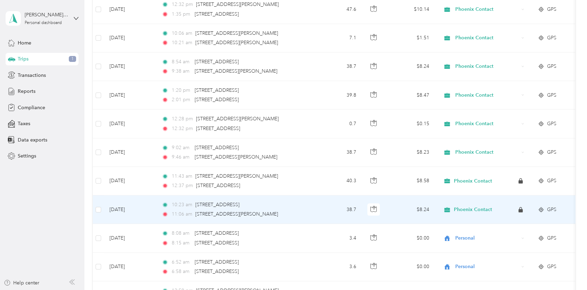
scroll to position [486, 0]
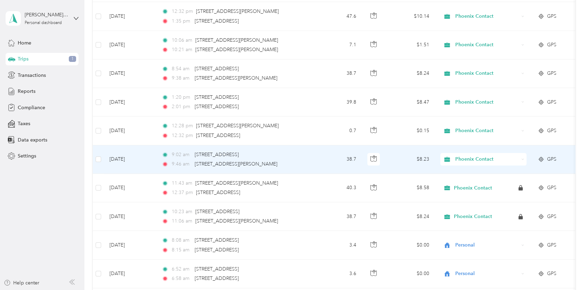
click at [123, 159] on td "[DATE]" at bounding box center [130, 159] width 52 height 28
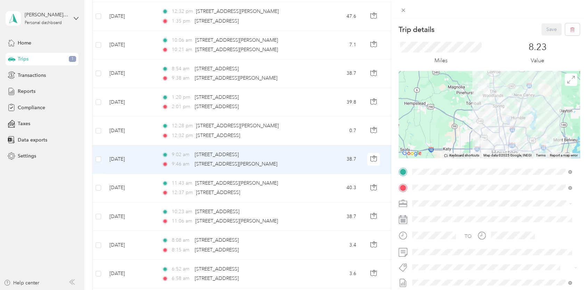
scroll to position [74, 0]
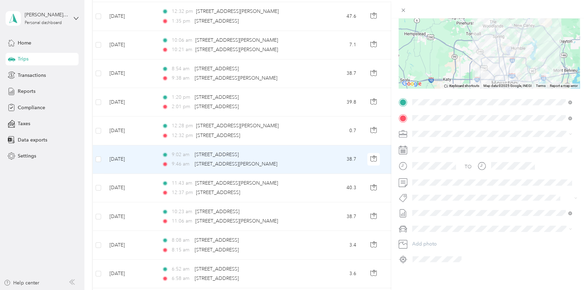
click at [114, 130] on div "Trip details Save This trip cannot be edited because it is either under review,…" at bounding box center [293, 145] width 587 height 290
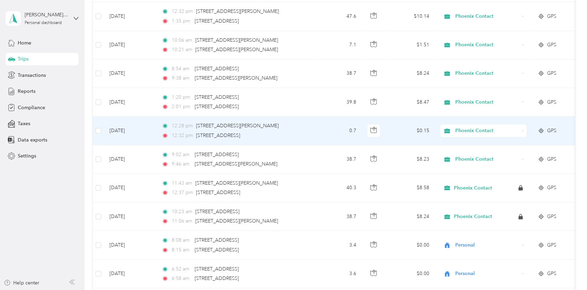
click at [114, 130] on td "[DATE]" at bounding box center [130, 130] width 52 height 28
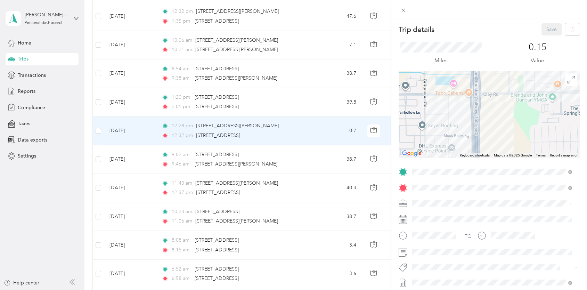
click at [121, 101] on div "Trip details Save This trip cannot be edited because it is either under review,…" at bounding box center [293, 145] width 587 height 290
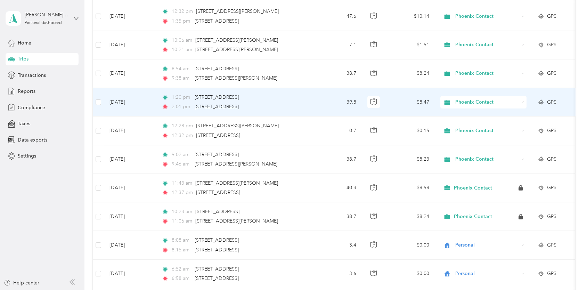
click at [126, 100] on td "[DATE]" at bounding box center [130, 102] width 52 height 28
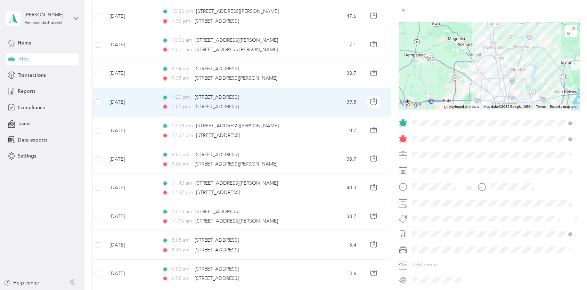
scroll to position [74, 0]
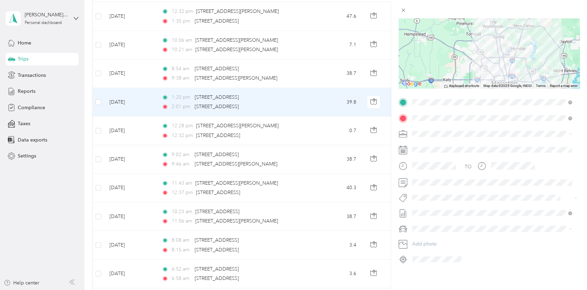
click at [123, 99] on div "Trip details Save This trip cannot be edited because it is either under review,…" at bounding box center [293, 145] width 587 height 290
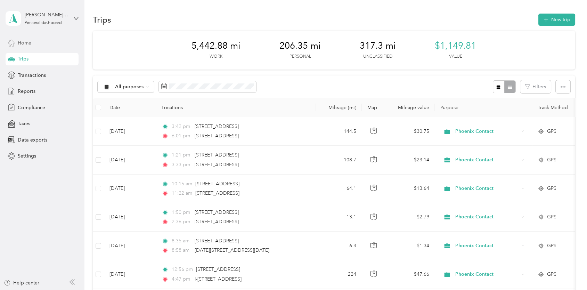
click at [23, 44] on span "Home" at bounding box center [25, 42] width 14 height 7
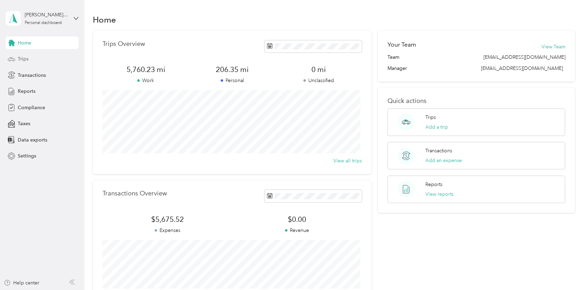
click at [30, 60] on div "Trips" at bounding box center [42, 59] width 73 height 13
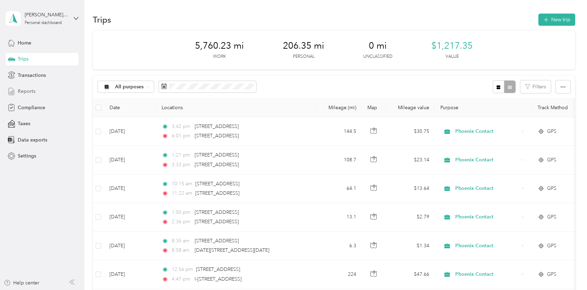
click at [27, 90] on span "Reports" at bounding box center [27, 91] width 18 height 7
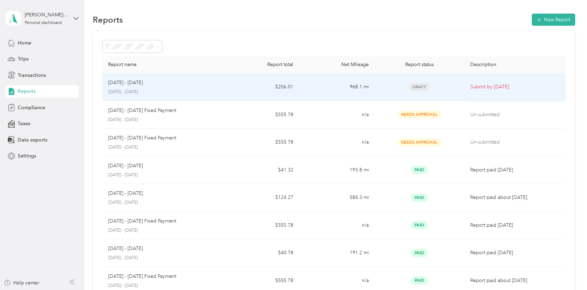
click at [136, 90] on p "[DATE] - [DATE]" at bounding box center [162, 92] width 109 height 6
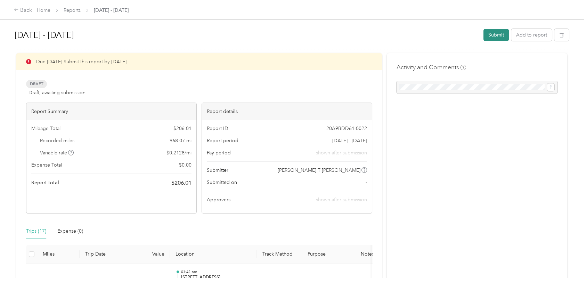
click at [496, 37] on button "Submit" at bounding box center [495, 35] width 25 height 12
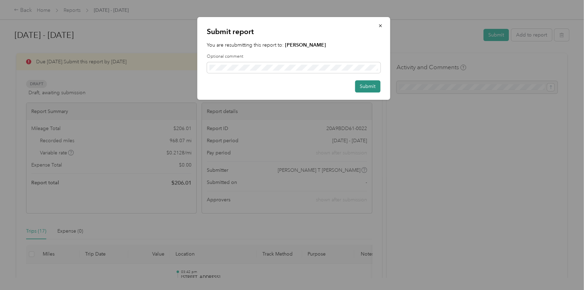
click at [365, 88] on button "Submit" at bounding box center [367, 86] width 25 height 12
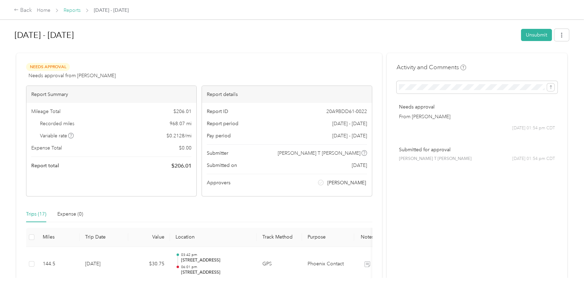
click at [69, 11] on link "Reports" at bounding box center [72, 10] width 17 height 6
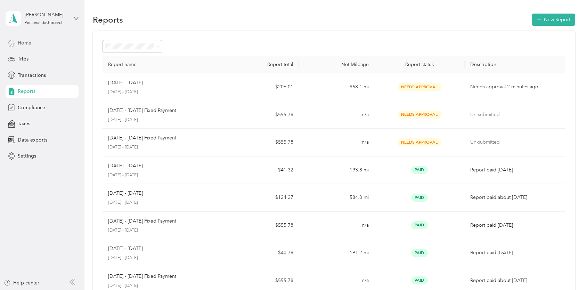
click at [22, 44] on span "Home" at bounding box center [25, 42] width 14 height 7
